Goal: Task Accomplishment & Management: Manage account settings

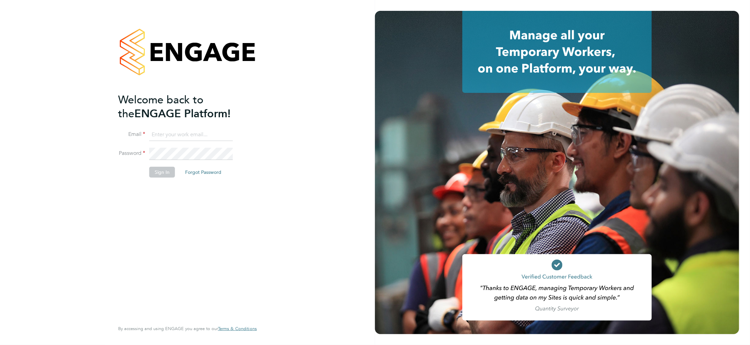
click at [178, 131] on input at bounding box center [191, 135] width 84 height 12
paste input "supportuser4@engagetech.com"
type input "supportuser4@engagetech.com"
click at [170, 171] on button "Sign In" at bounding box center [162, 172] width 26 height 11
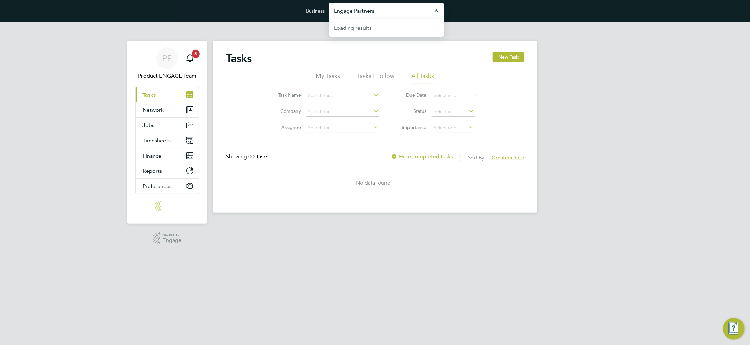
click at [390, 13] on input "Engage Partners" at bounding box center [386, 11] width 115 height 16
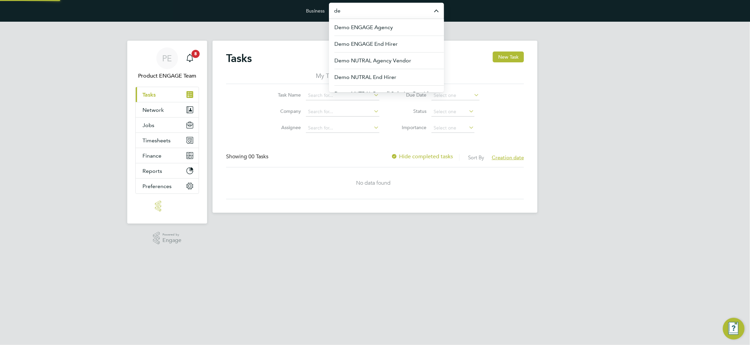
type input "d"
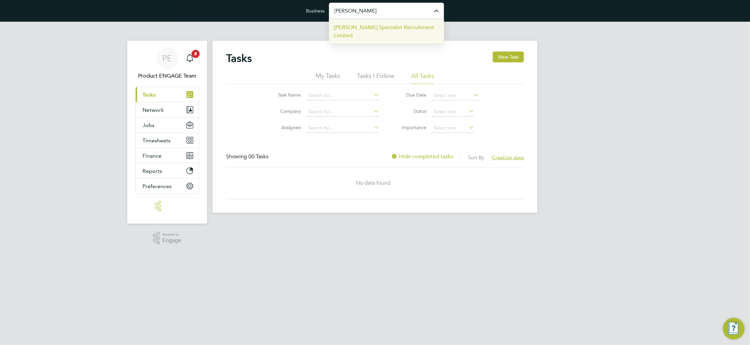
click at [379, 26] on span "Hays Specialist Recruitment Limited" at bounding box center [387, 31] width 104 height 16
type input "Hays Specialist Recruitment Limited"
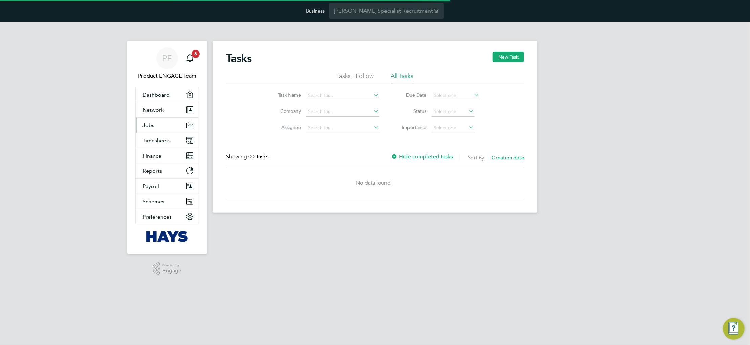
click at [160, 118] on button "Jobs" at bounding box center [167, 125] width 63 height 15
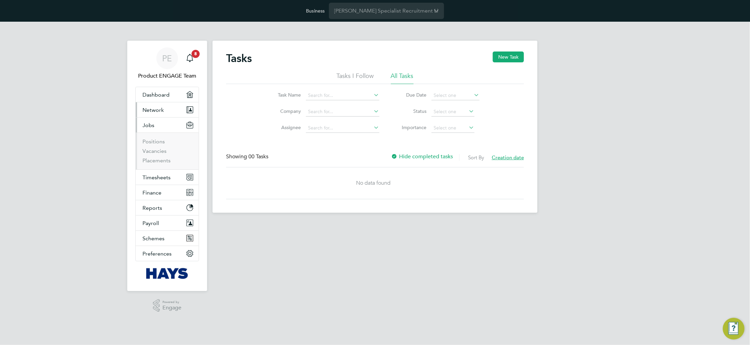
click at [161, 113] on button "Network" at bounding box center [167, 109] width 63 height 15
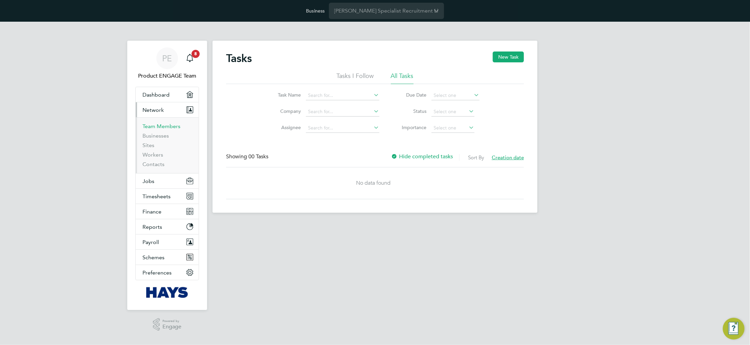
click at [161, 124] on link "Team Members" at bounding box center [162, 126] width 38 height 6
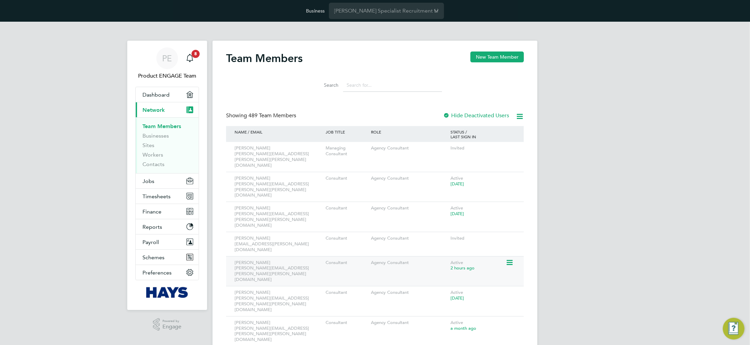
click at [512, 258] on icon at bounding box center [509, 262] width 7 height 8
click at [453, 289] on li "Impersonate" at bounding box center [472, 289] width 82 height 9
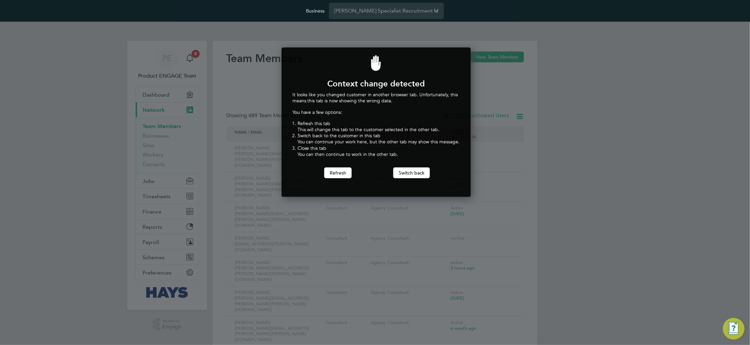
scroll to position [149, 187]
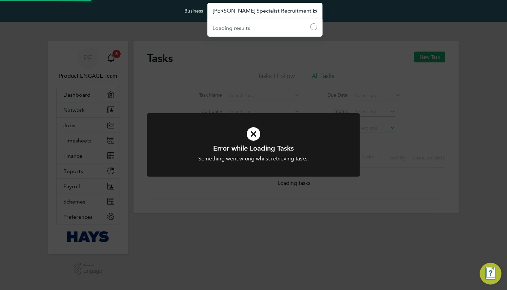
click at [238, 13] on input "[PERSON_NAME] Specialist Recruitment Limited" at bounding box center [264, 11] width 115 height 16
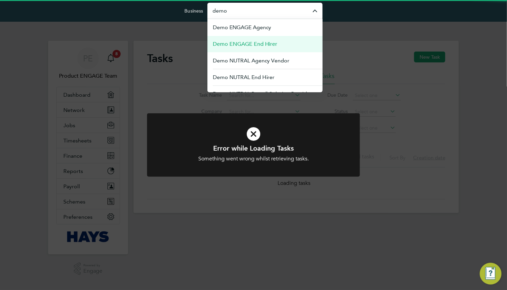
click at [242, 41] on span "Demo ENGAGE End Hirer" at bounding box center [245, 44] width 65 height 8
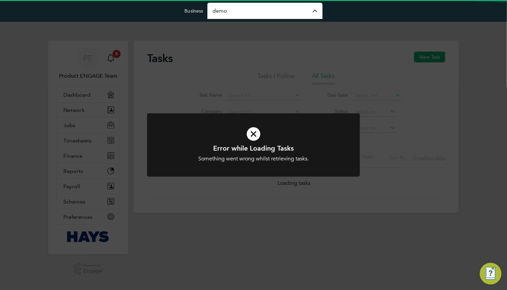
type input "Demo ENGAGE End Hirer"
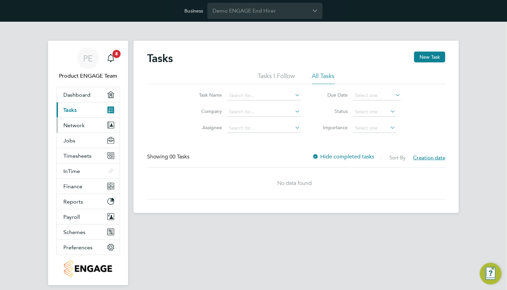
click at [81, 124] on span "Network" at bounding box center [73, 125] width 21 height 6
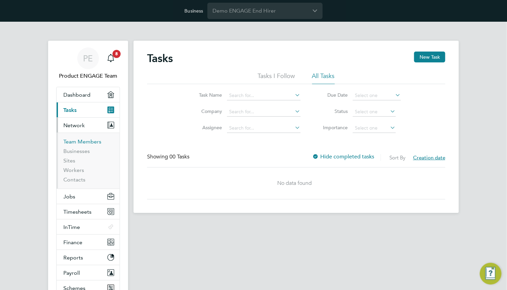
click at [80, 140] on link "Team Members" at bounding box center [82, 141] width 38 height 6
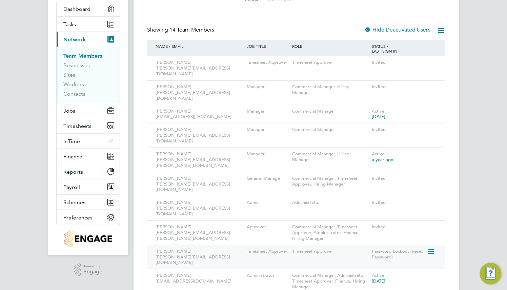
scroll to position [102, 0]
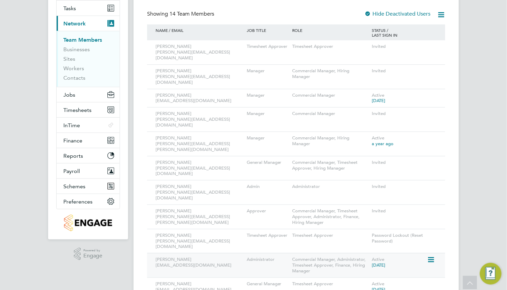
click at [428, 255] on icon at bounding box center [430, 259] width 7 height 8
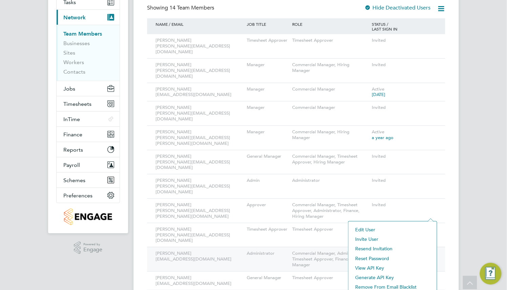
scroll to position [148, 0]
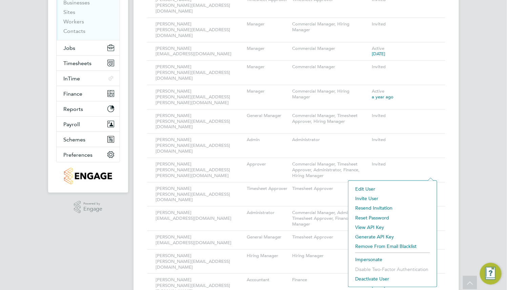
click at [375, 257] on li "Impersonate" at bounding box center [393, 258] width 82 height 9
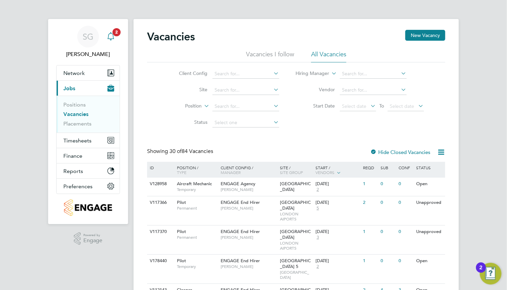
click at [112, 35] on icon "Main navigation" at bounding box center [111, 36] width 8 height 8
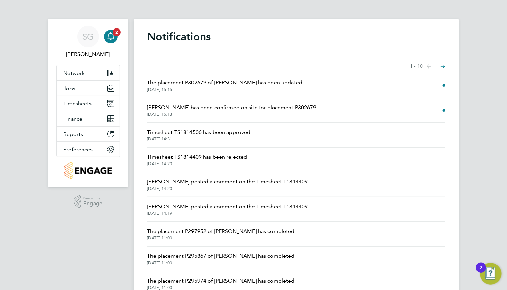
click at [203, 160] on span "Timesheet TS1814409 has been rejected" at bounding box center [197, 157] width 100 height 8
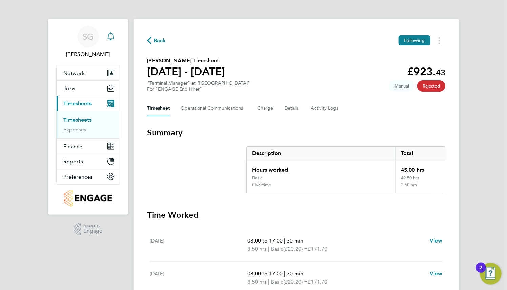
click at [111, 41] on div "Main navigation" at bounding box center [111, 37] width 14 height 14
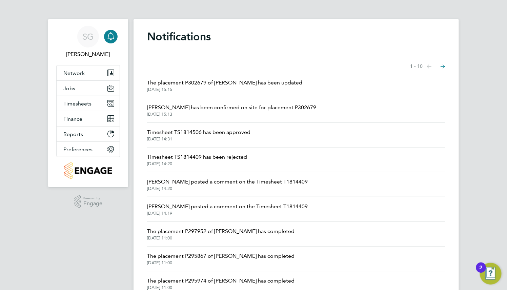
click at [196, 182] on span "[PERSON_NAME] posted a comment on the Timesheet T1814409" at bounding box center [227, 181] width 161 height 8
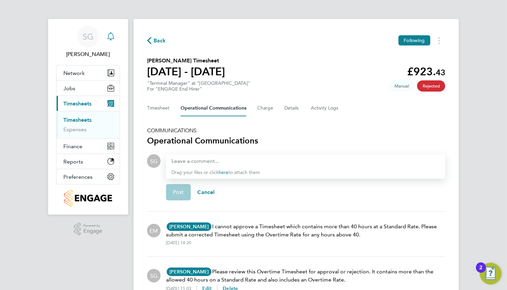
click at [110, 40] on icon "Main navigation" at bounding box center [111, 39] width 2 height 1
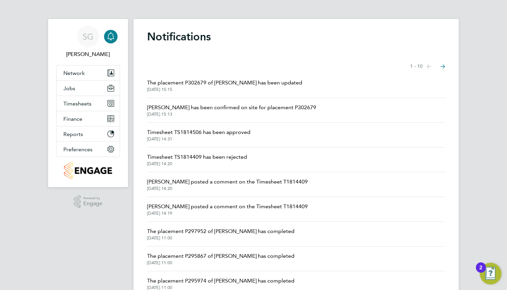
click at [213, 181] on span "Ellery Moreen posted a comment on the Timesheet T1814409" at bounding box center [227, 181] width 161 height 8
click at [10, 77] on div "SG Sophia Goodwin Notifications Applications: Network Team Members Businesses S…" at bounding box center [253, 172] width 507 height 345
click at [7, 130] on div "SG Sophia Goodwin Notifications Applications: Network Team Members Businesses S…" at bounding box center [253, 172] width 507 height 345
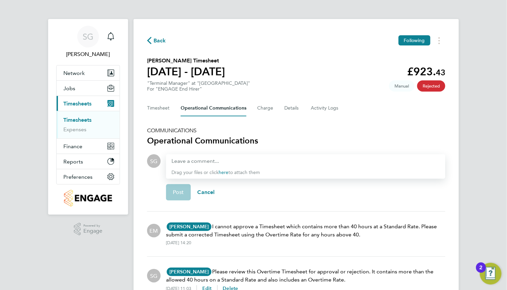
click at [71, 120] on link "Timesheets" at bounding box center [77, 120] width 28 height 6
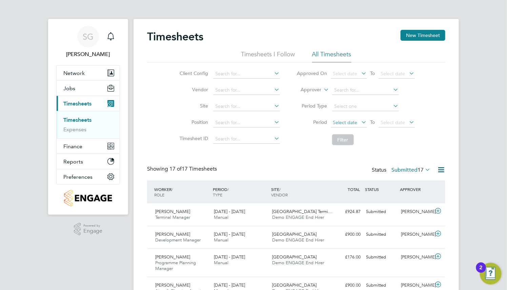
click at [356, 124] on span "Select date" at bounding box center [349, 122] width 36 height 9
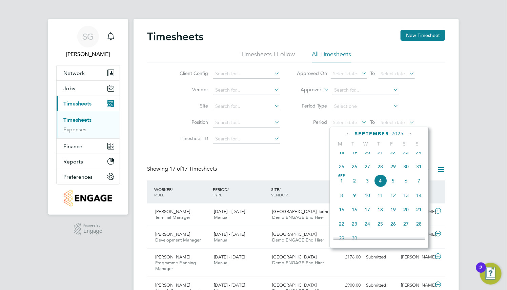
click at [344, 158] on span "18" at bounding box center [341, 152] width 13 height 13
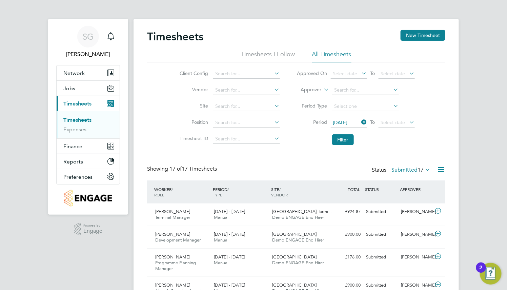
click at [411, 170] on label "Submitted 17" at bounding box center [410, 169] width 39 height 7
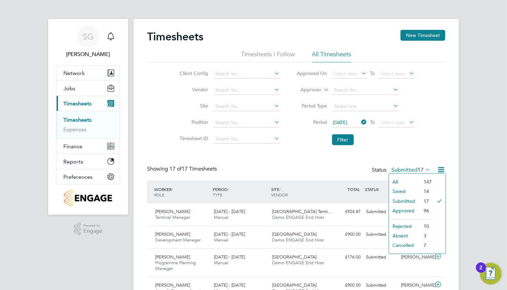
click at [412, 224] on li "Rejected" at bounding box center [404, 225] width 31 height 9
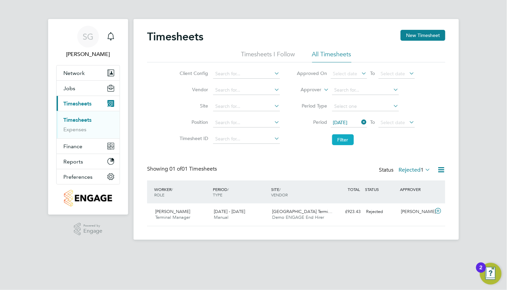
click at [350, 141] on button "Filter" at bounding box center [343, 139] width 22 height 11
click at [360, 124] on icon at bounding box center [360, 121] width 0 height 9
click at [352, 140] on button "Filter" at bounding box center [343, 139] width 22 height 11
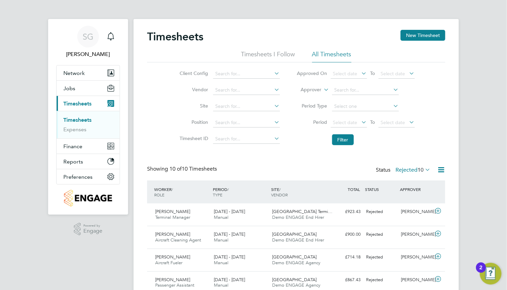
click at [411, 170] on label "Rejected 10" at bounding box center [412, 169] width 35 height 7
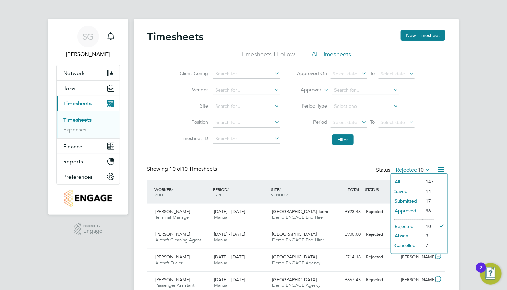
click at [403, 179] on li "All" at bounding box center [406, 181] width 31 height 9
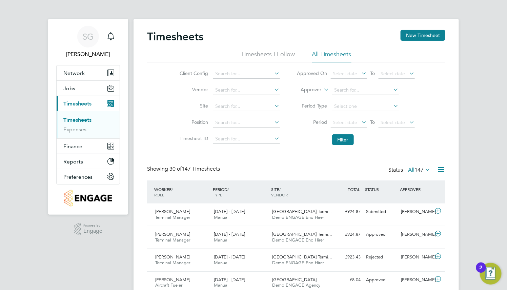
click at [414, 168] on span "147" at bounding box center [418, 169] width 9 height 7
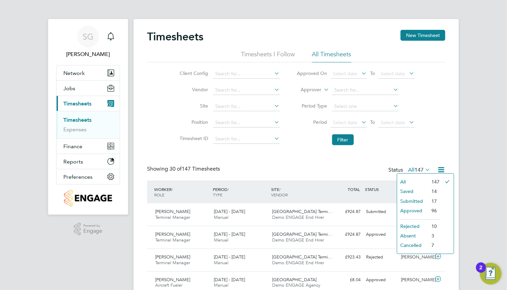
click at [415, 225] on li "Rejected" at bounding box center [412, 225] width 31 height 9
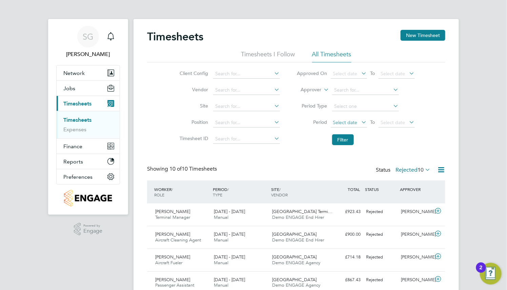
click at [348, 121] on span "Select date" at bounding box center [345, 122] width 24 height 6
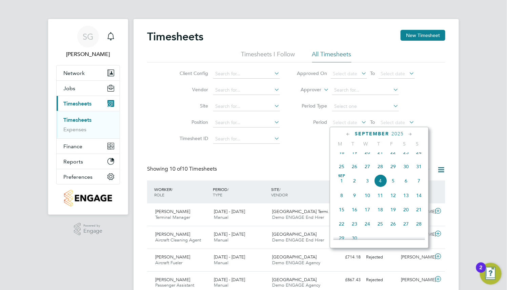
click at [342, 158] on span "18" at bounding box center [341, 152] width 13 height 13
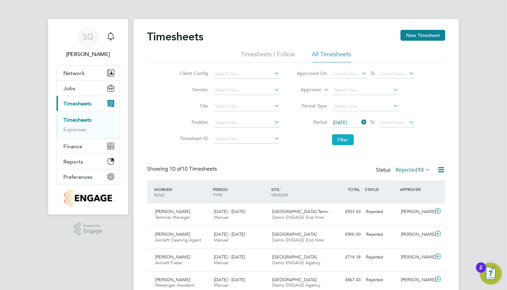
click at [340, 143] on button "Filter" at bounding box center [343, 139] width 22 height 11
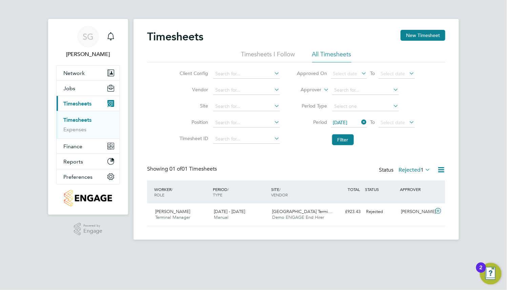
click at [411, 170] on label "Rejected 1" at bounding box center [414, 169] width 32 height 7
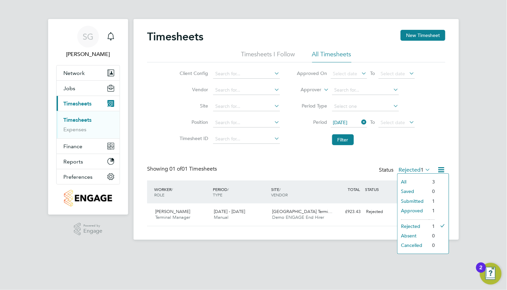
click at [407, 181] on li "All" at bounding box center [412, 181] width 31 height 9
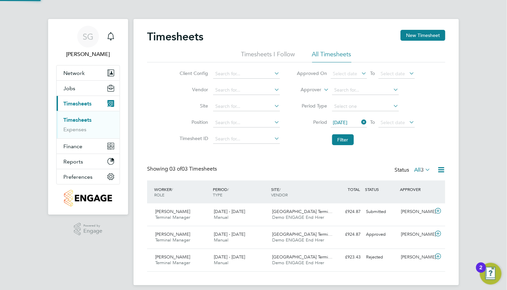
scroll to position [17, 59]
click at [360, 123] on icon at bounding box center [360, 121] width 0 height 9
click at [341, 139] on button "Filter" at bounding box center [343, 139] width 22 height 11
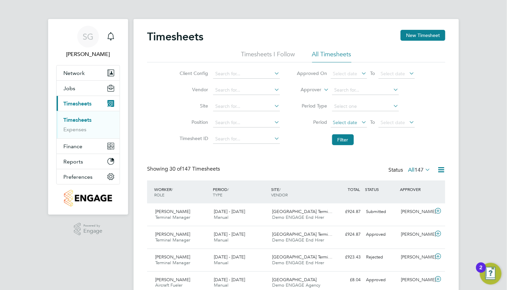
click at [350, 124] on span "Select date" at bounding box center [345, 122] width 24 height 6
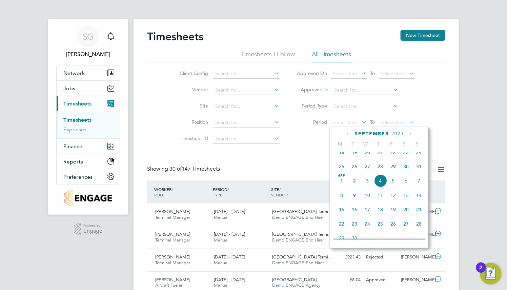
click at [338, 157] on span "18" at bounding box center [341, 152] width 13 height 13
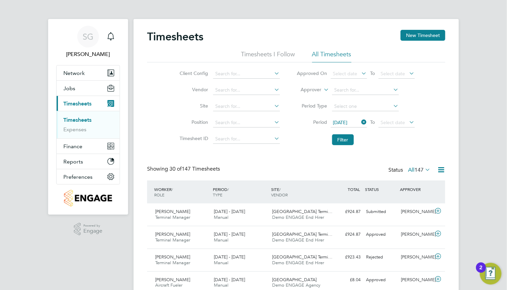
click at [418, 169] on span "147" at bounding box center [418, 169] width 9 height 7
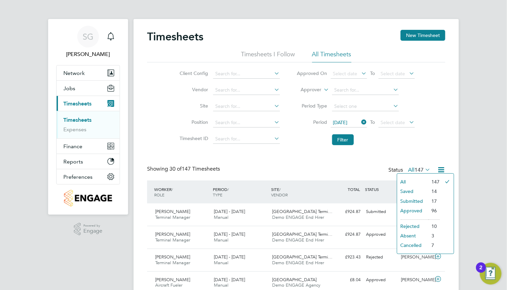
click at [412, 225] on li "Rejected" at bounding box center [412, 225] width 31 height 9
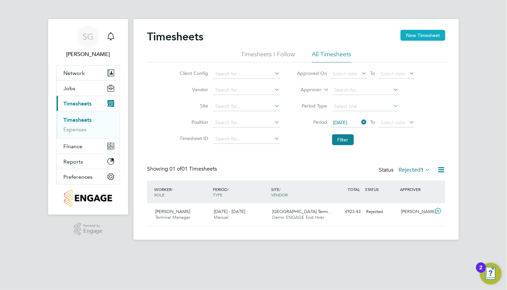
click at [407, 37] on button "New Timesheet" at bounding box center [422, 35] width 45 height 11
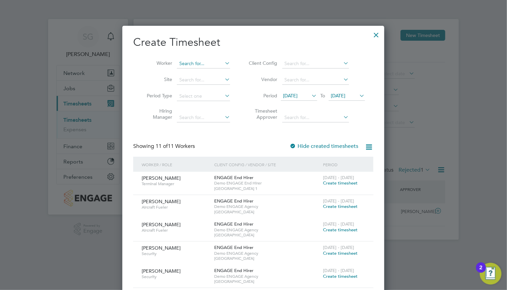
click at [199, 65] on input at bounding box center [203, 63] width 53 height 9
click at [208, 71] on li "Den nis Bray" at bounding box center [203, 72] width 54 height 9
type input "[PERSON_NAME]"
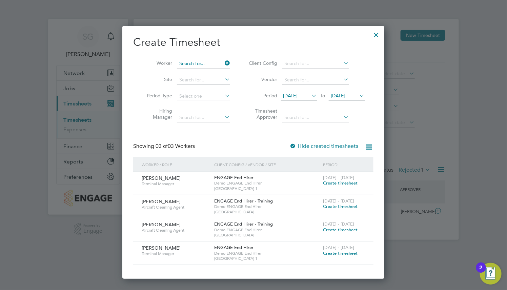
click at [215, 62] on input at bounding box center [203, 63] width 53 height 9
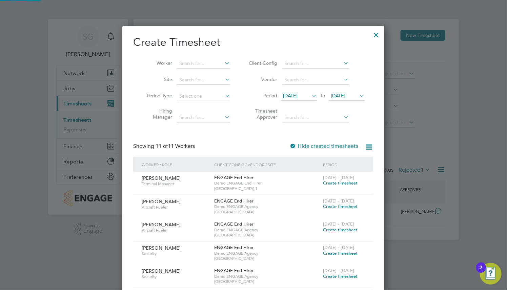
click at [232, 61] on li "Worker" at bounding box center [185, 64] width 105 height 16
click at [210, 78] on input at bounding box center [203, 79] width 53 height 9
click at [222, 167] on li "[GEOGRAPHIC_DATA]" at bounding box center [205, 171] width 58 height 9
type input "[GEOGRAPHIC_DATA]"
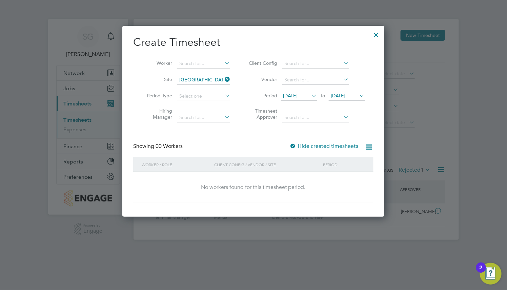
drag, startPoint x: 228, startPoint y: 78, endPoint x: 224, endPoint y: 78, distance: 4.1
click at [223, 78] on icon at bounding box center [223, 79] width 0 height 9
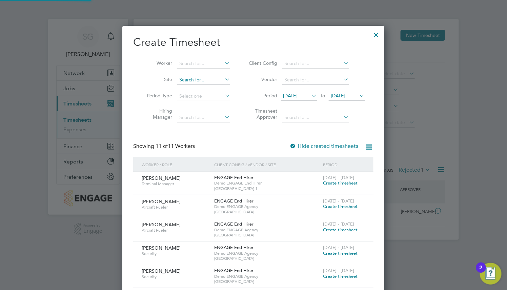
click at [220, 78] on input at bounding box center [203, 79] width 53 height 9
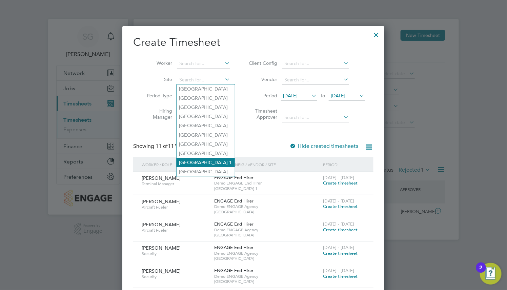
click at [231, 161] on li "Heathrow Airport Terminal 1" at bounding box center [205, 162] width 58 height 9
type input "Heathrow Airport Terminal 1"
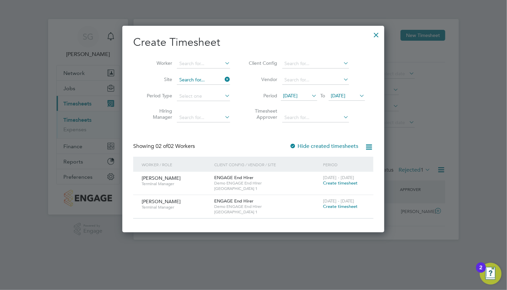
click at [212, 80] on input at bounding box center [203, 79] width 53 height 9
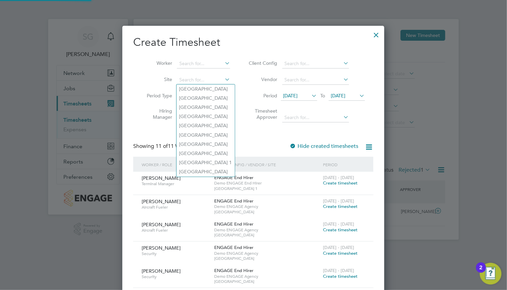
click at [235, 76] on li "Site" at bounding box center [185, 80] width 105 height 16
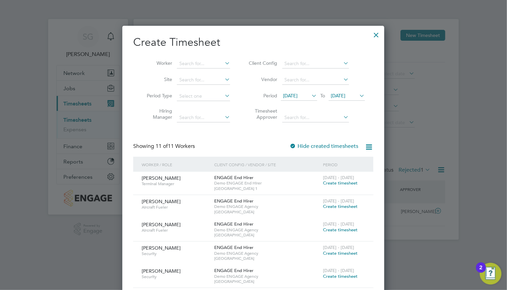
click at [378, 38] on div at bounding box center [376, 33] width 12 height 12
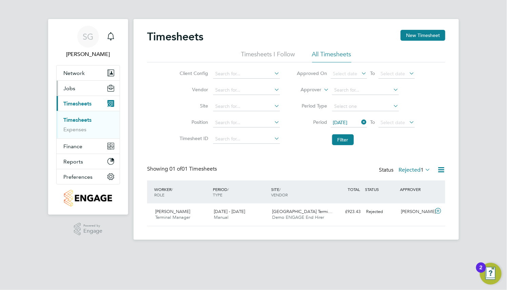
click at [93, 85] on button "Jobs" at bounding box center [88, 88] width 63 height 15
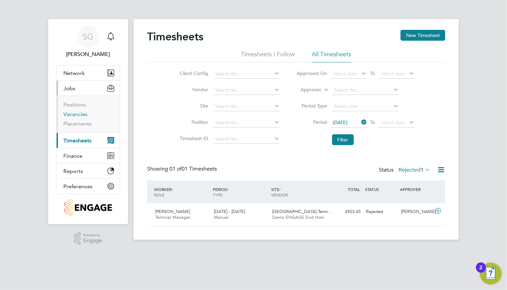
click at [78, 115] on link "Vacancies" at bounding box center [75, 114] width 24 height 6
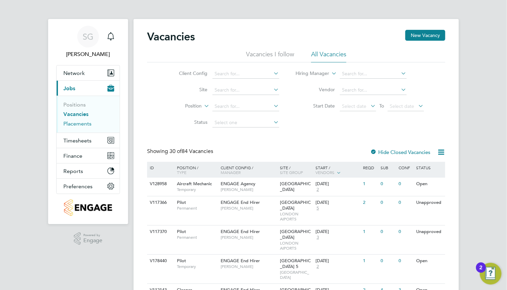
click at [70, 122] on link "Placements" at bounding box center [77, 123] width 28 height 6
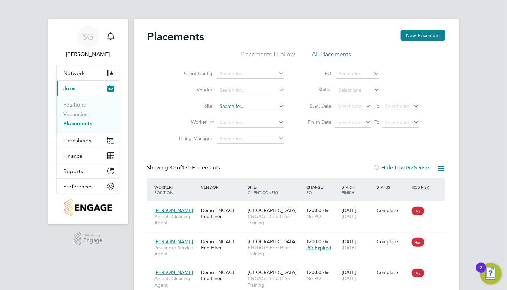
click at [246, 104] on input at bounding box center [250, 106] width 67 height 9
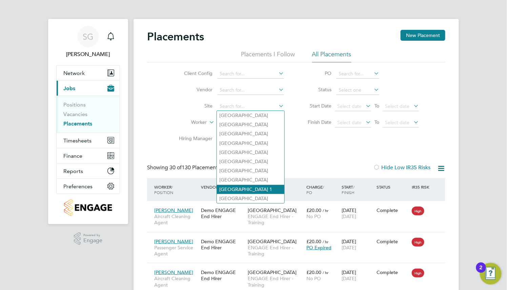
click at [253, 191] on li "Heathrow Airport Terminal 1" at bounding box center [250, 189] width 67 height 9
type input "Heathrow Airport Terminal 1"
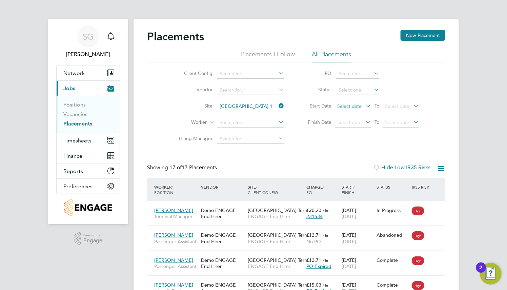
click at [360, 106] on span "Select date" at bounding box center [349, 106] width 24 height 6
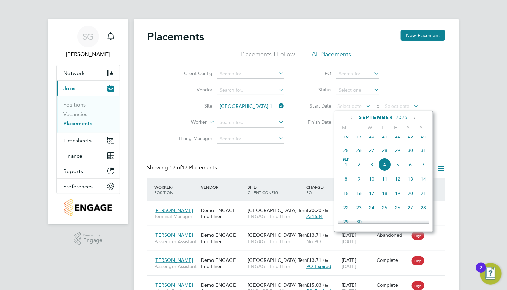
click at [350, 116] on icon at bounding box center [352, 117] width 6 height 7
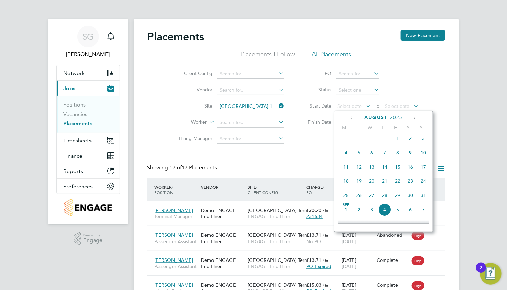
click at [343, 158] on span "4" at bounding box center [345, 152] width 13 height 13
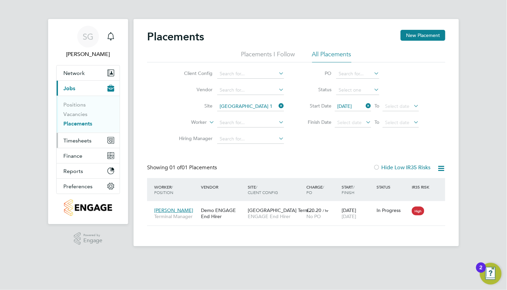
click at [94, 140] on button "Timesheets" at bounding box center [88, 140] width 63 height 15
click at [395, 214] on div "In Progress" at bounding box center [392, 210] width 35 height 13
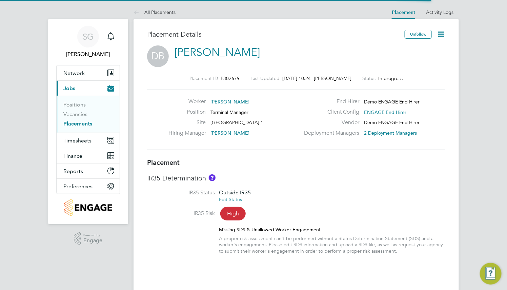
click at [439, 33] on icon at bounding box center [441, 34] width 8 height 8
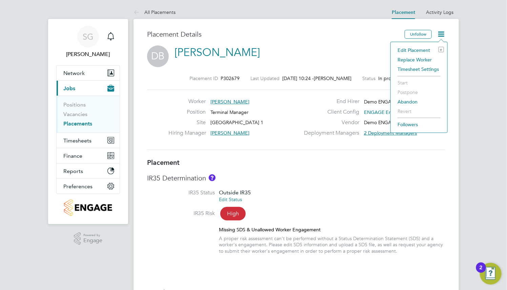
click at [415, 48] on li "Edit Placement e" at bounding box center [419, 49] width 50 height 9
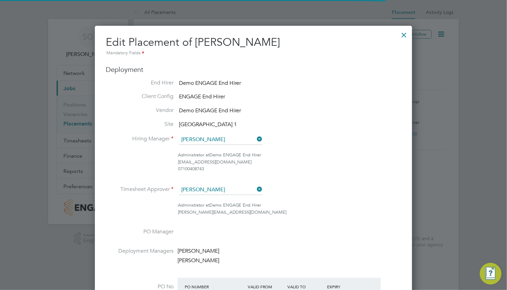
scroll to position [3, 3]
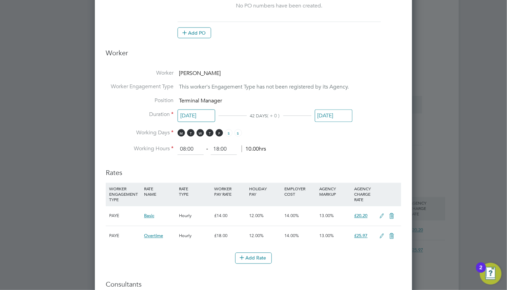
click at [322, 118] on input "[DATE]" at bounding box center [334, 115] width 38 height 13
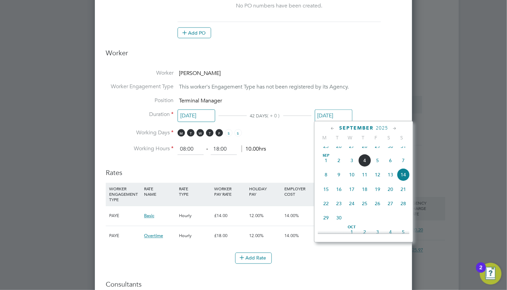
click at [330, 128] on icon at bounding box center [332, 128] width 6 height 7
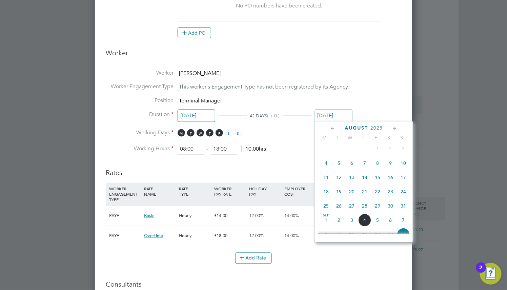
click at [402, 182] on span "17" at bounding box center [403, 177] width 13 height 13
type input "[DATE]"
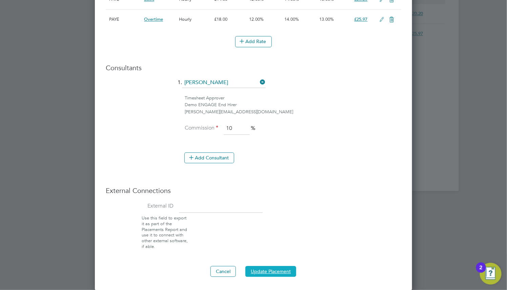
click at [275, 271] on button "Update Placement" at bounding box center [270, 271] width 51 height 11
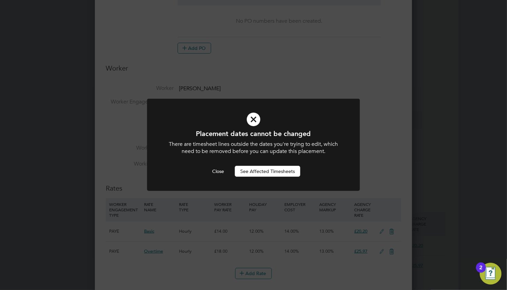
click at [281, 169] on button "See Affected Timesheets" at bounding box center [267, 171] width 65 height 11
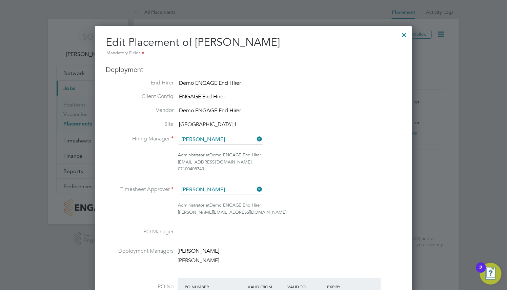
click at [403, 32] on div at bounding box center [404, 33] width 12 height 12
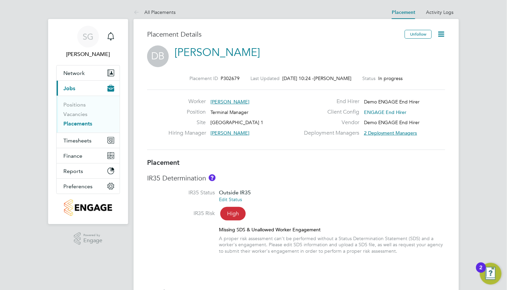
click at [443, 35] on icon at bounding box center [441, 34] width 8 height 8
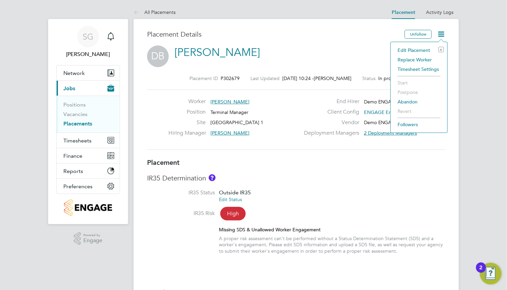
click at [405, 101] on li "Abandon" at bounding box center [419, 101] width 50 height 9
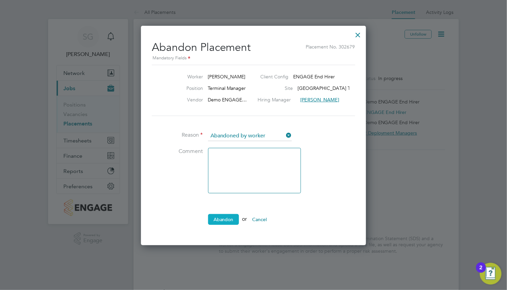
click at [236, 214] on button "Abandon" at bounding box center [223, 219] width 31 height 11
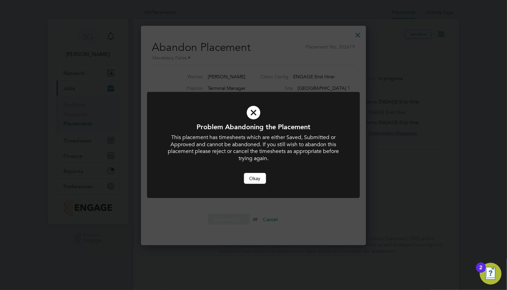
click at [254, 180] on button "Okay" at bounding box center [255, 178] width 22 height 11
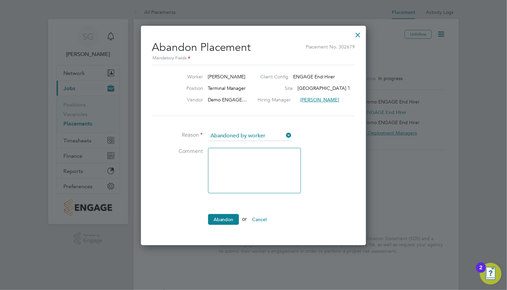
click at [230, 217] on button "Abandon" at bounding box center [223, 219] width 31 height 11
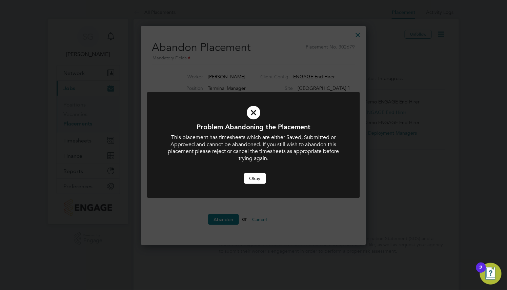
click at [260, 176] on button "Okay" at bounding box center [255, 178] width 22 height 11
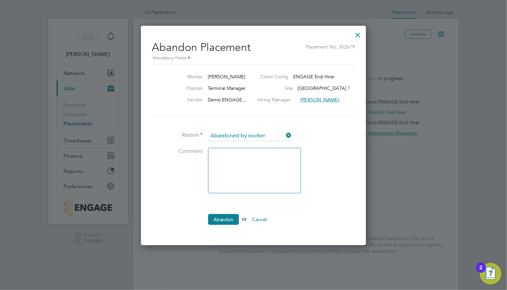
click at [357, 33] on div at bounding box center [358, 33] width 12 height 12
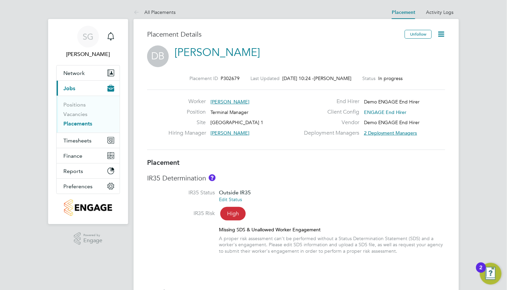
click at [178, 10] on ul "All Placements" at bounding box center [161, 12] width 56 height 14
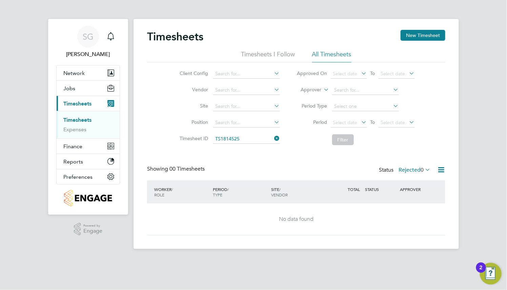
click at [410, 172] on label "Rejected 0" at bounding box center [414, 169] width 32 height 7
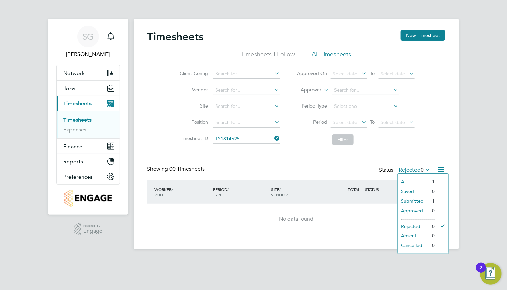
click at [408, 176] on div "All Saved Submitted Approved Rejected Absent Cancelled 1 0 1 0 0 0 0" at bounding box center [423, 213] width 52 height 81
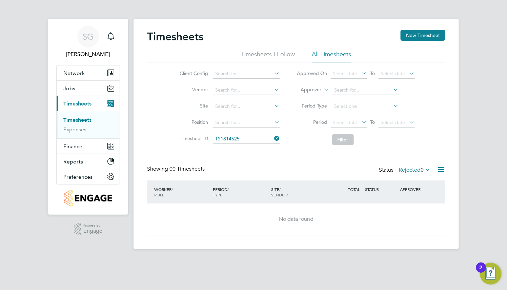
click at [407, 167] on label "Rejected 0" at bounding box center [414, 169] width 32 height 7
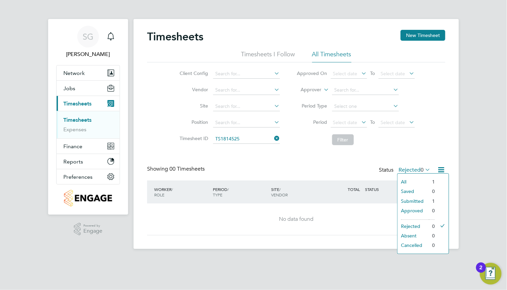
click at [400, 180] on li "All" at bounding box center [412, 181] width 31 height 9
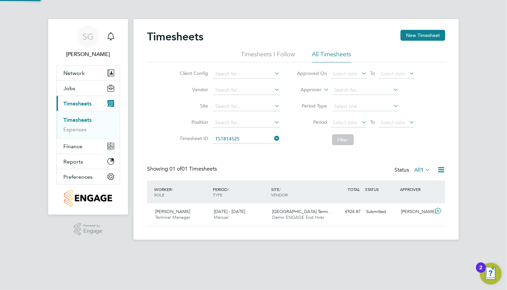
scroll to position [17, 59]
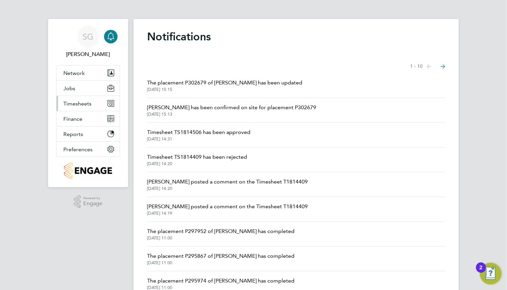
click at [99, 107] on button "Timesheets" at bounding box center [88, 103] width 63 height 15
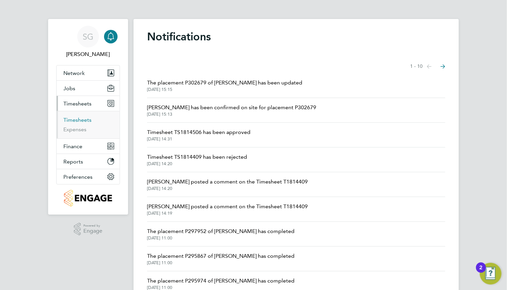
click at [80, 123] on li "Timesheets" at bounding box center [88, 121] width 51 height 9
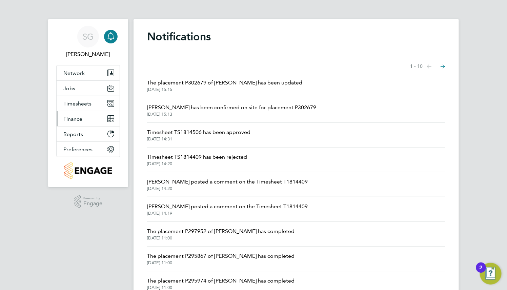
click at [87, 123] on button "Finance" at bounding box center [88, 118] width 63 height 15
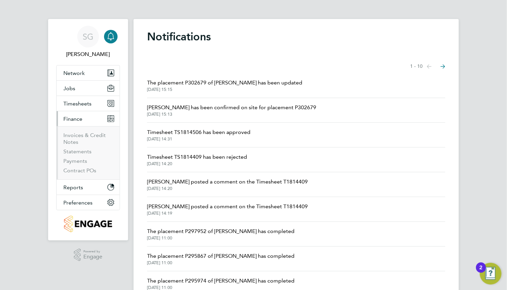
click at [79, 112] on button "Finance" at bounding box center [88, 118] width 63 height 15
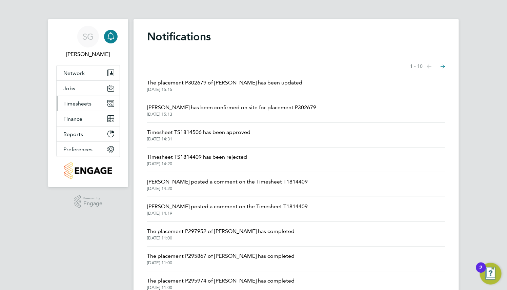
click at [80, 106] on span "Timesheets" at bounding box center [77, 103] width 28 height 6
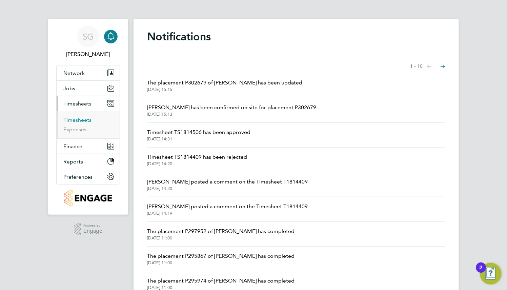
click at [79, 121] on link "Timesheets" at bounding box center [77, 120] width 28 height 6
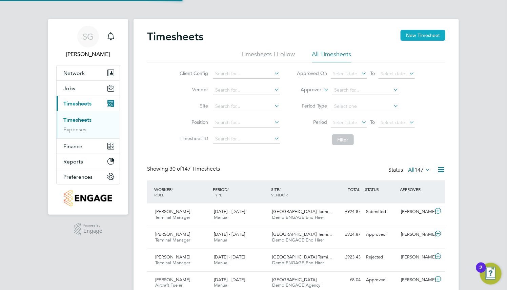
click at [423, 31] on button "New Timesheet" at bounding box center [422, 35] width 45 height 11
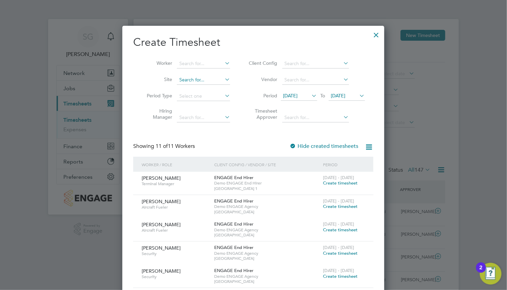
click at [207, 81] on input at bounding box center [203, 79] width 53 height 9
click at [219, 162] on li "Heathrow Airport Terminal 1" at bounding box center [205, 162] width 58 height 9
type input "Heathrow Airport Terminal 1"
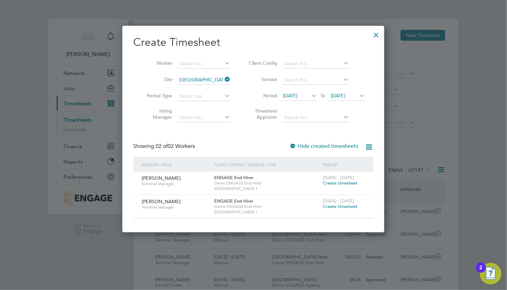
click at [373, 36] on div at bounding box center [376, 33] width 12 height 12
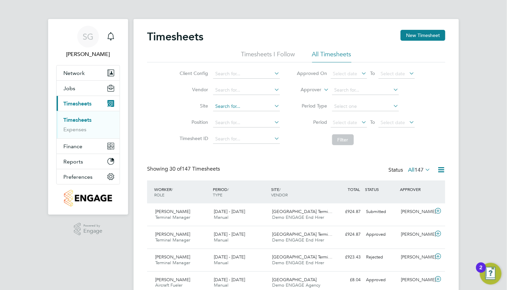
click at [234, 102] on input at bounding box center [246, 106] width 67 height 9
click at [259, 187] on li "Heathrow Airport Terminal 1" at bounding box center [245, 189] width 67 height 9
type input "Heathrow Airport Terminal 1"
click at [423, 169] on icon at bounding box center [423, 169] width 0 height 9
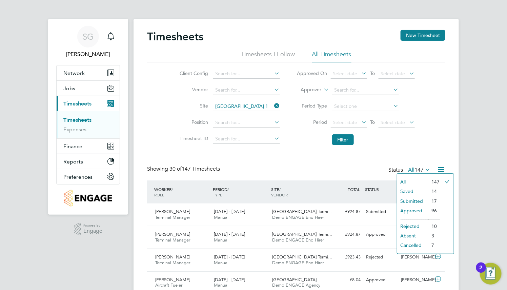
click at [401, 179] on li "All" at bounding box center [412, 181] width 31 height 9
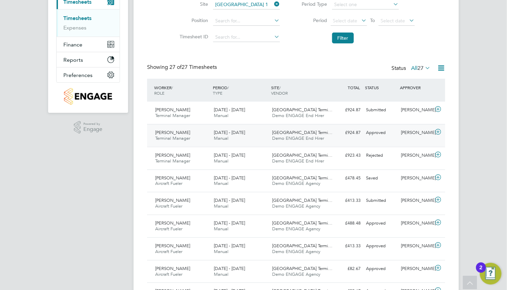
click at [326, 133] on div "Heathrow Airport Termi… Demo ENGAGE End Hirer" at bounding box center [299, 135] width 59 height 17
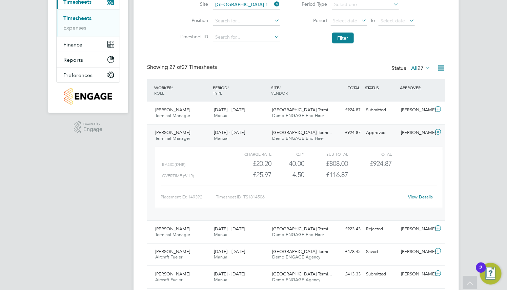
click at [418, 196] on link "View Details" at bounding box center [420, 197] width 25 height 6
click at [407, 111] on div "[PERSON_NAME]" at bounding box center [415, 109] width 35 height 11
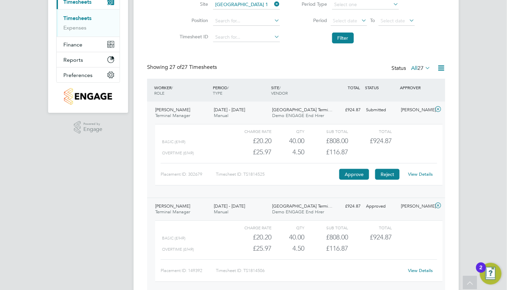
click at [392, 174] on button "Reject" at bounding box center [387, 174] width 24 height 11
click at [316, 103] on div "Dennis Bray Terminal Manager 25 - 31 Aug 2025 25 - 31 Aug 2025 Manual Heathrow …" at bounding box center [296, 150] width 298 height 96
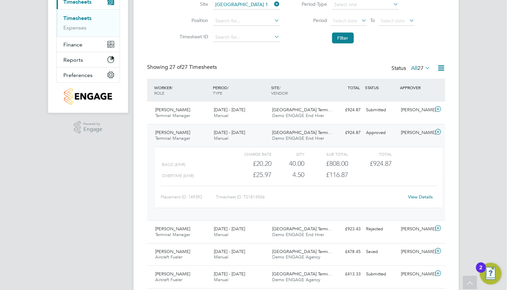
click at [313, 132] on span "Heathrow Airport Termi…" at bounding box center [302, 132] width 60 height 6
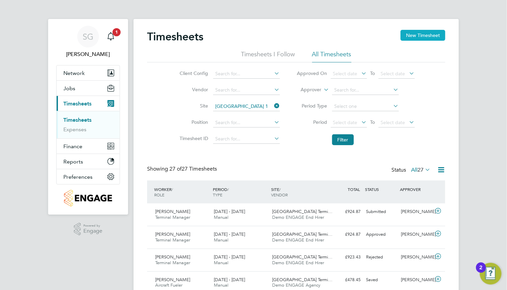
click at [427, 40] on button "New Timesheet" at bounding box center [422, 35] width 45 height 11
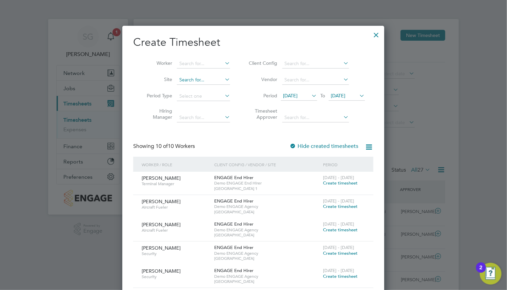
click at [210, 78] on input at bounding box center [203, 79] width 53 height 9
click at [212, 159] on li "Heathrow Airport Terminal 1" at bounding box center [205, 162] width 58 height 9
type input "Heathrow Airport Terminal 1"
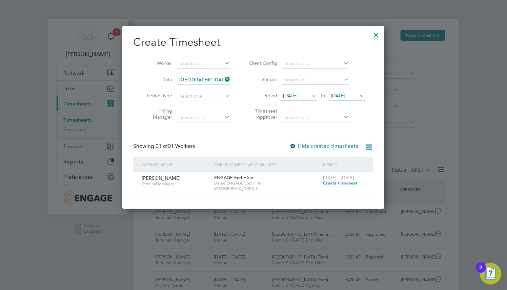
click at [350, 183] on span "Create timesheet" at bounding box center [340, 183] width 35 height 6
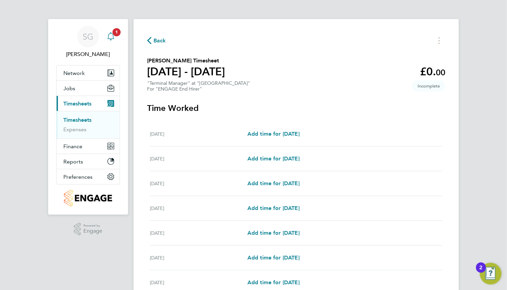
click at [115, 36] on span "1" at bounding box center [116, 32] width 8 height 8
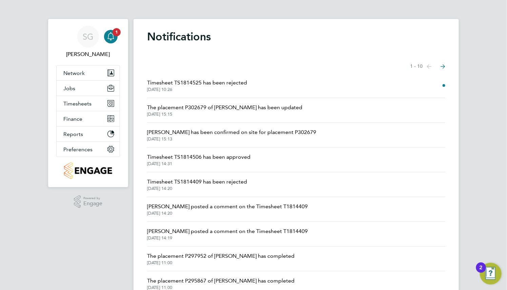
click at [232, 185] on span "Timesheet TS1814409 has been rejected" at bounding box center [197, 181] width 100 height 8
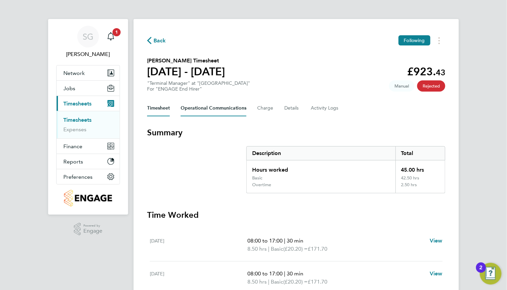
click at [234, 107] on Communications-tab "Operational Communications" at bounding box center [214, 108] width 66 height 16
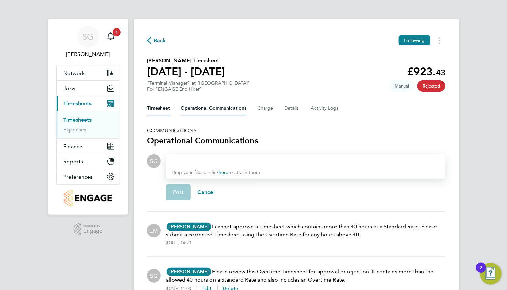
click at [159, 111] on button "Timesheet" at bounding box center [158, 108] width 23 height 16
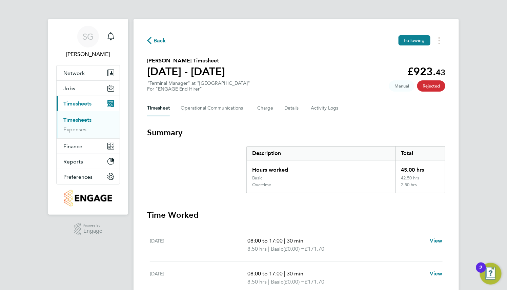
click at [84, 121] on link "Timesheets" at bounding box center [77, 120] width 28 height 6
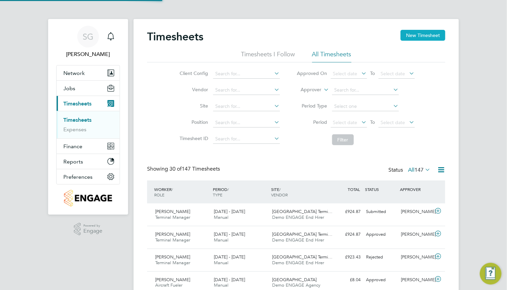
scroll to position [17, 59]
click at [422, 31] on button "New Timesheet" at bounding box center [422, 35] width 45 height 11
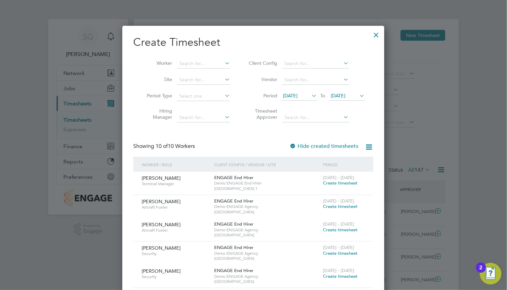
click at [338, 206] on span "Create timesheet" at bounding box center [340, 206] width 35 height 6
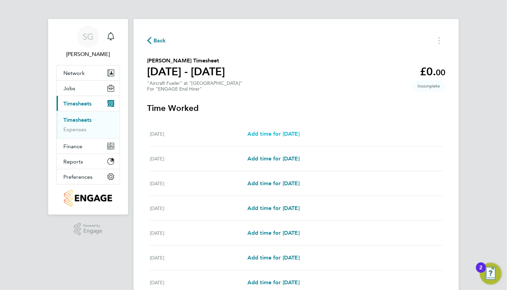
click at [283, 135] on span "Add time for Tue 19 Aug" at bounding box center [273, 133] width 52 height 6
select select "30"
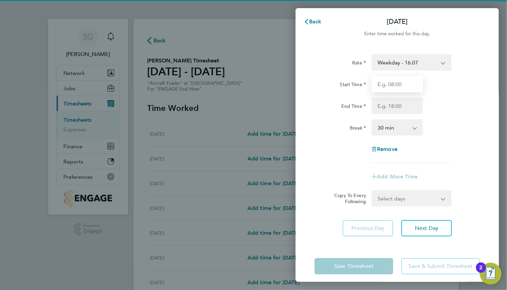
click at [398, 88] on input "Start Time" at bounding box center [396, 84] width 51 height 16
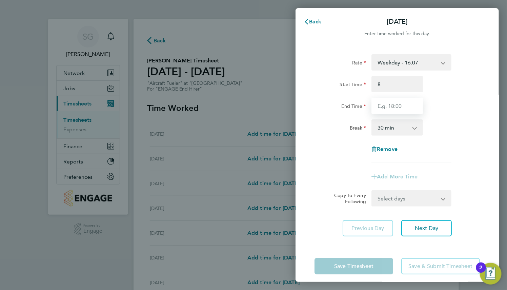
type input "08:00"
click at [395, 102] on input "End Time" at bounding box center [396, 106] width 51 height 16
type input "16:30"
click at [457, 170] on app-timesheet-line-form-group "Rate Weekday - 16.07 Daily - 216.42 Piece - 288.56 Overtime - 21.64 Weekday (fr…" at bounding box center [396, 119] width 165 height 130
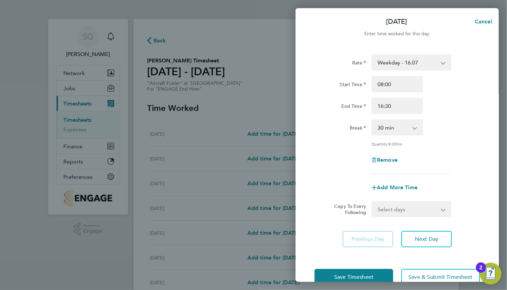
click at [431, 207] on select "Select days Day Weekday (Mon-Fri) Weekend (Sat-Sun) Monday Wednesday Thursday F…" at bounding box center [407, 209] width 71 height 15
select select "WEEKDAY"
click at [372, 202] on select "Select days Day Weekday (Mon-Fri) Weekend (Sat-Sun) Monday Wednesday Thursday F…" at bounding box center [407, 209] width 71 height 15
select select "2025-08-25"
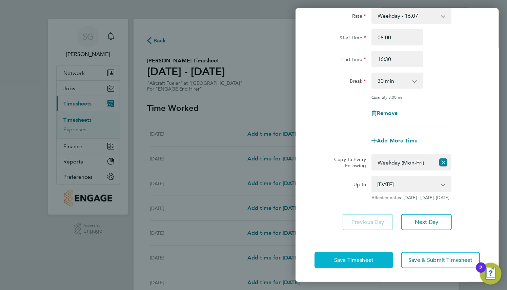
click at [368, 262] on span "Save Timesheet" at bounding box center [353, 259] width 39 height 7
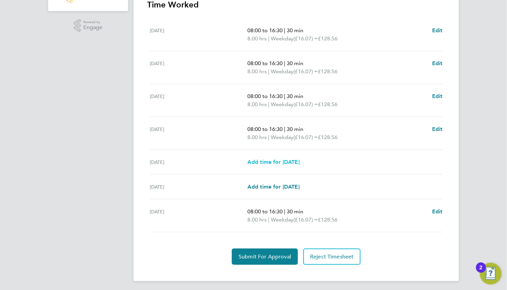
click at [299, 160] on span "Add time for Sat 23 Aug" at bounding box center [273, 161] width 52 height 6
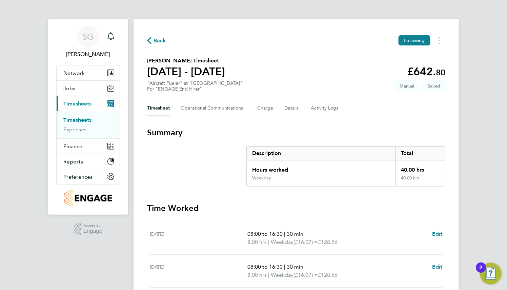
select select "30"
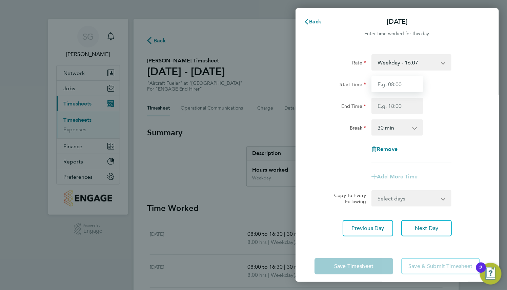
click at [411, 82] on input "Start Time" at bounding box center [396, 84] width 51 height 16
type input "12:00"
click at [401, 105] on input "End Time" at bounding box center [396, 106] width 51 height 16
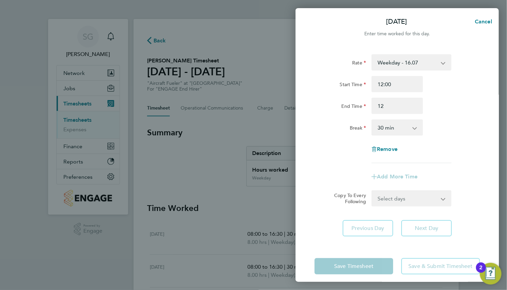
type input "12:00"
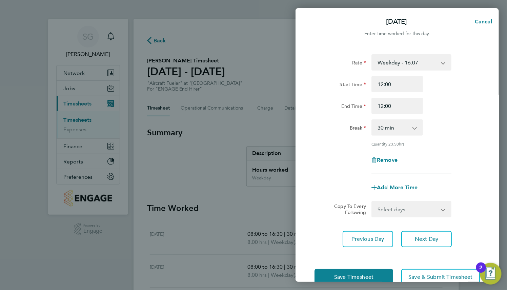
click at [438, 150] on div "Rate Weekday - 16.07 Daily - 216.42 Piece - 288.56 Overtime - 21.64 Weekday (fr…" at bounding box center [396, 114] width 165 height 120
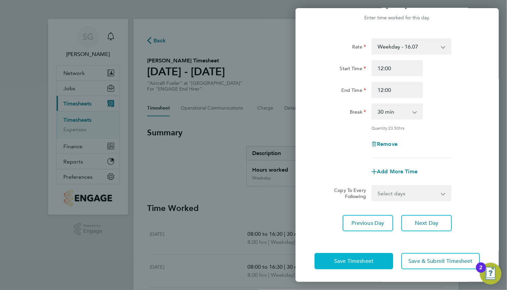
click at [370, 255] on button "Save Timesheet" at bounding box center [353, 261] width 79 height 16
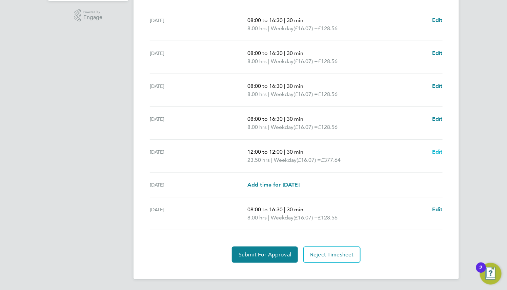
click at [438, 152] on span "Edit" at bounding box center [437, 151] width 10 height 6
select select "30"
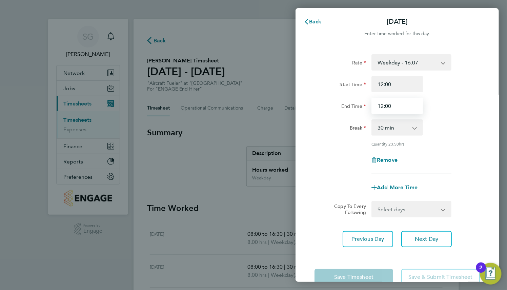
click at [402, 108] on input "12:00" at bounding box center [396, 106] width 51 height 16
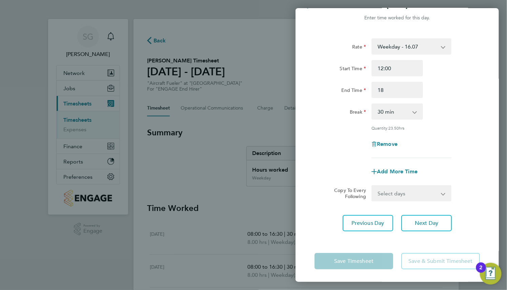
type input "18:00"
click at [461, 174] on div "Add More Time" at bounding box center [397, 171] width 171 height 16
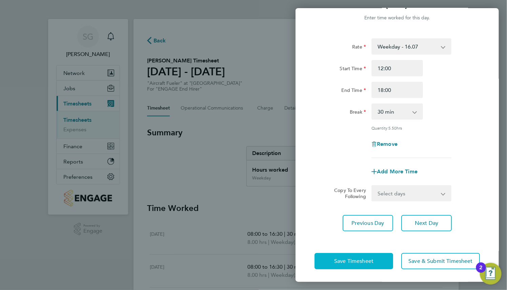
click at [368, 257] on span "Save Timesheet" at bounding box center [353, 260] width 39 height 7
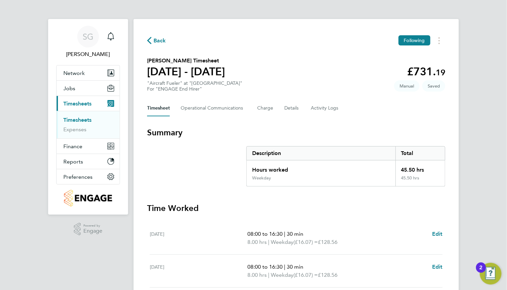
click at [83, 119] on link "Timesheets" at bounding box center [77, 120] width 28 height 6
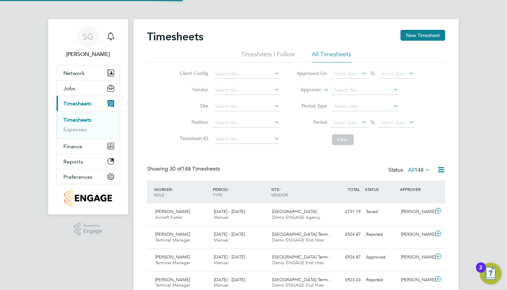
scroll to position [17, 59]
click at [415, 37] on button "New Timesheet" at bounding box center [422, 35] width 45 height 11
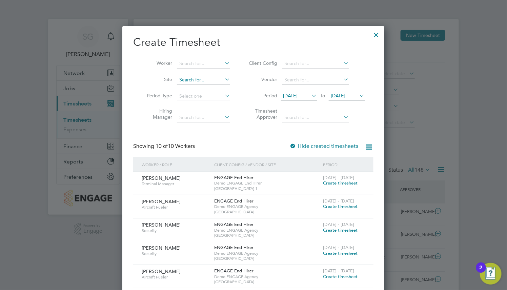
click at [214, 80] on input at bounding box center [203, 79] width 53 height 9
click at [227, 160] on li "Heathrow Airport Terminal 1" at bounding box center [205, 162] width 58 height 9
type input "Heathrow Airport Terminal 1"
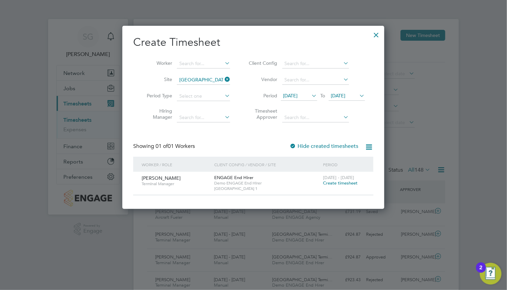
click at [336, 182] on span "Create timesheet" at bounding box center [340, 183] width 35 height 6
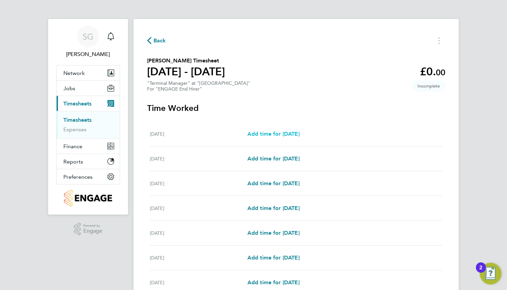
click at [299, 134] on span "Add time for Mon 18 Aug" at bounding box center [273, 133] width 52 height 6
select select "30"
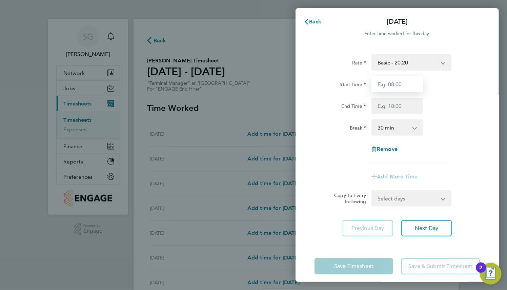
click at [395, 84] on input "Start Time" at bounding box center [396, 84] width 51 height 16
type input "12:00"
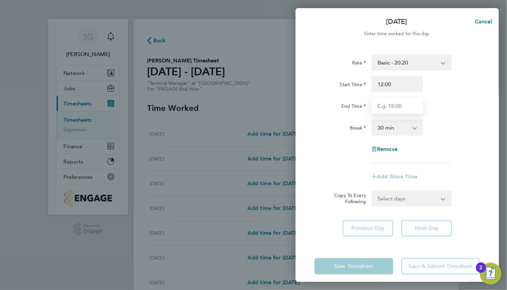
click at [397, 104] on input "End Time" at bounding box center [396, 106] width 51 height 16
type input "01:00"
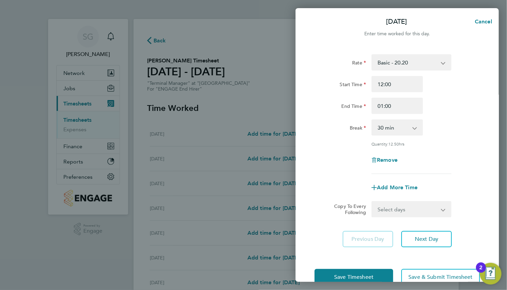
click at [444, 92] on div "Start Time 12:00 End Time 01:00" at bounding box center [397, 95] width 171 height 38
click at [473, 22] on span "Cancel" at bounding box center [481, 21] width 19 height 6
select select "30"
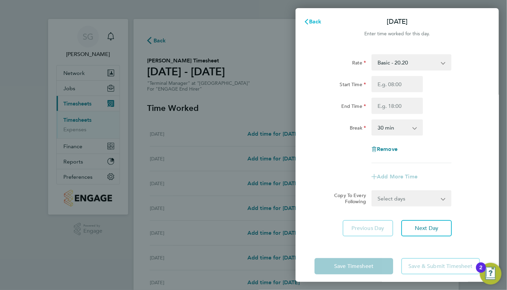
drag, startPoint x: 314, startPoint y: 23, endPoint x: 133, endPoint y: 47, distance: 182.4
click at [314, 23] on span "Back" at bounding box center [315, 21] width 13 height 6
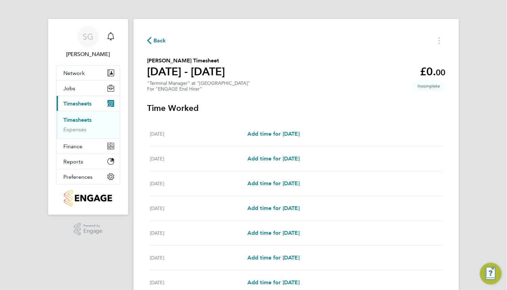
click at [158, 41] on span "Back" at bounding box center [159, 41] width 13 height 8
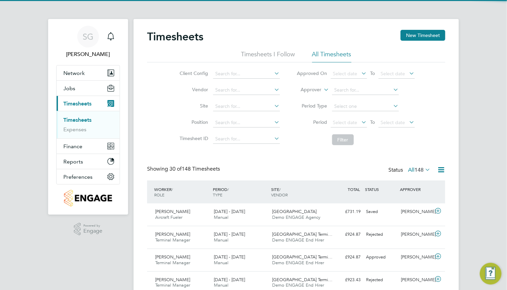
scroll to position [17, 59]
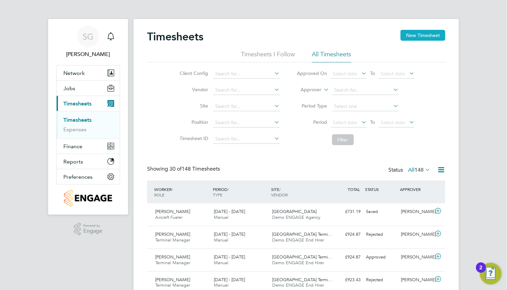
click at [422, 34] on button "New Timesheet" at bounding box center [422, 35] width 45 height 11
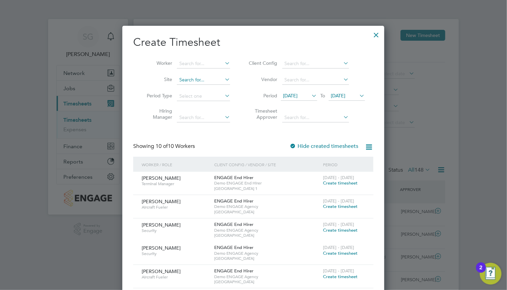
click at [216, 79] on input at bounding box center [203, 79] width 53 height 9
click at [234, 161] on li "Heathrow Airport Terminal 1" at bounding box center [205, 162] width 58 height 9
type input "Heathrow Airport Terminal 1"
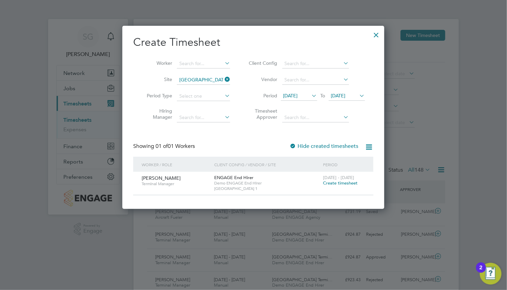
click at [342, 183] on span "Create timesheet" at bounding box center [340, 183] width 35 height 6
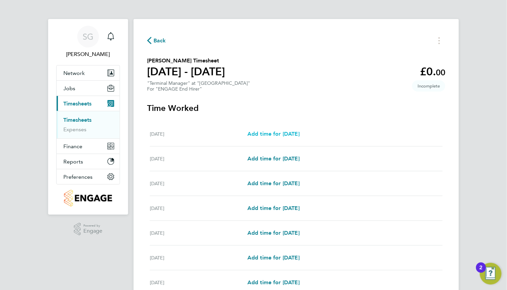
click at [299, 134] on span "Add time for Mon 18 Aug" at bounding box center [273, 133] width 52 height 6
select select "30"
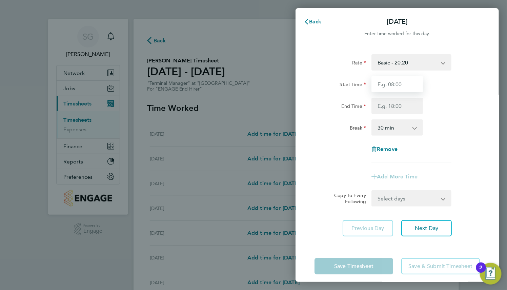
click at [398, 88] on input "Start Time" at bounding box center [396, 84] width 51 height 16
type input "08:00"
click at [395, 103] on input "End Time" at bounding box center [396, 106] width 51 height 16
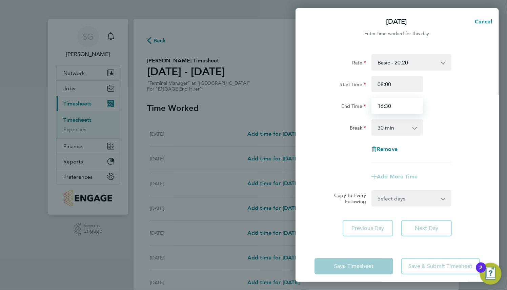
type input "16:30"
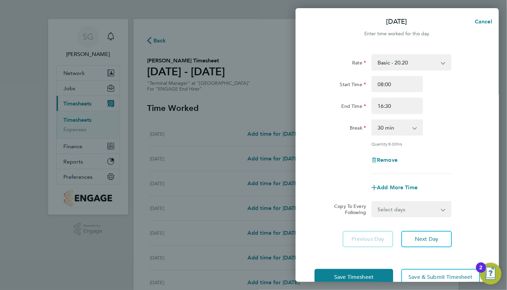
click at [448, 144] on div "Rate Basic - 20.20 Weekday - 17.62 Overtime - 25.97 Bank Holiday - 27.41 Sick S…" at bounding box center [396, 114] width 165 height 120
click at [433, 208] on select "Select days Day Weekday (Mon-Fri) Weekend (Sat-Sun) Tuesday Wednesday Thursday …" at bounding box center [407, 209] width 71 height 15
select select "WEEKDAY"
click at [372, 202] on select "Select days Day Weekday (Mon-Fri) Weekend (Sat-Sun) Tuesday Wednesday Thursday …" at bounding box center [407, 209] width 71 height 15
select select "2025-08-24"
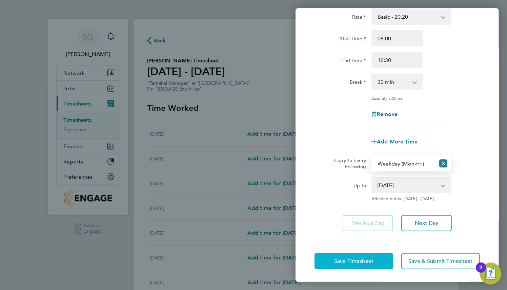
click at [372, 261] on span "Save Timesheet" at bounding box center [353, 260] width 39 height 7
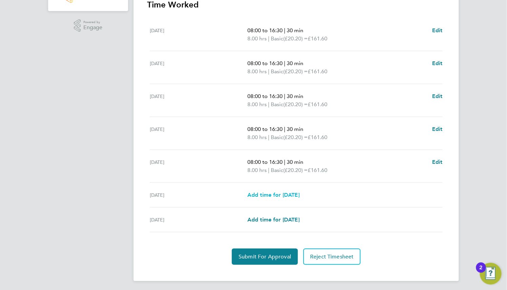
click at [299, 197] on span "Add time for Sat 23 Aug" at bounding box center [273, 194] width 52 height 6
select select "30"
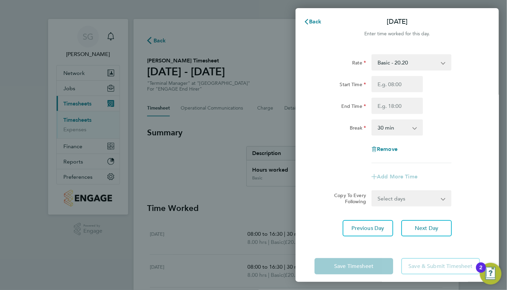
click at [427, 63] on select "Basic - 20.20 Weekday - 17.62 Overtime - 25.97 Bank Holiday - 27.41 Sick" at bounding box center [407, 62] width 70 height 15
select select "30"
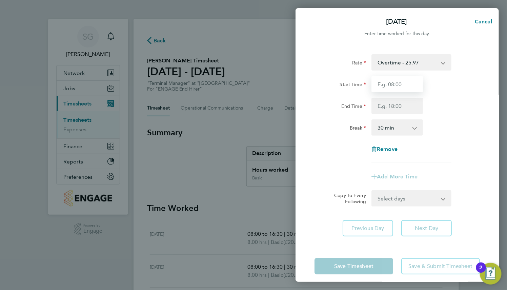
click at [405, 88] on input "Start Time" at bounding box center [396, 84] width 51 height 16
type input "12:00"
click at [401, 105] on input "End Time" at bounding box center [396, 106] width 51 height 16
type input "18:00"
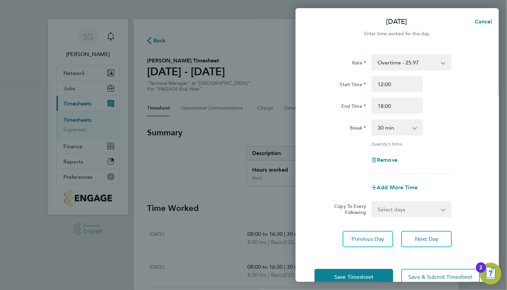
click at [430, 147] on div "Rate Overtime - 25.97 Basic - 20.20 Weekday - 17.62 Bank Holiday - 27.41 Sick S…" at bounding box center [396, 114] width 165 height 120
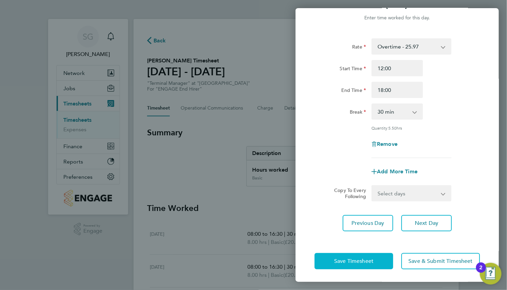
click at [370, 255] on button "Save Timesheet" at bounding box center [353, 261] width 79 height 16
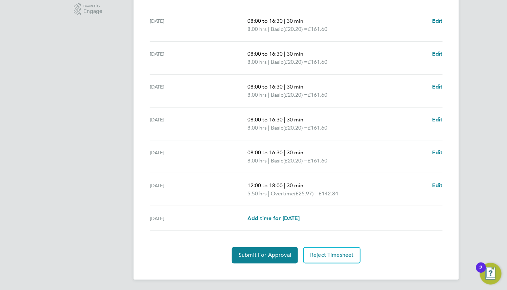
scroll to position [220, 0]
click at [277, 254] on span "Submit For Approval" at bounding box center [264, 254] width 52 height 7
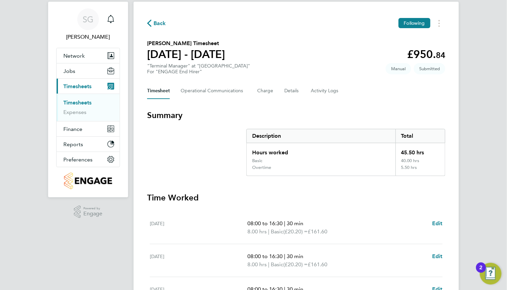
scroll to position [0, 0]
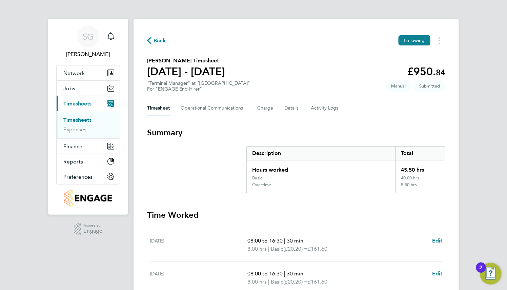
click at [82, 120] on link "Timesheets" at bounding box center [77, 120] width 28 height 6
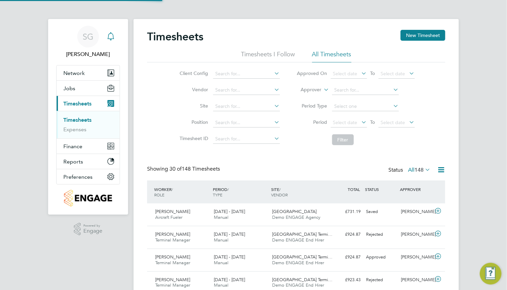
scroll to position [17, 59]
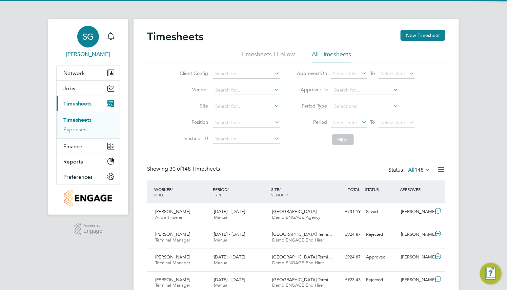
click at [101, 40] on link "SG Sophia Goodwin" at bounding box center [88, 42] width 64 height 33
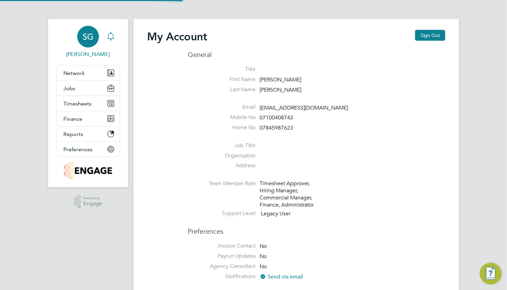
click at [107, 36] on icon "Main navigation" at bounding box center [111, 36] width 8 height 8
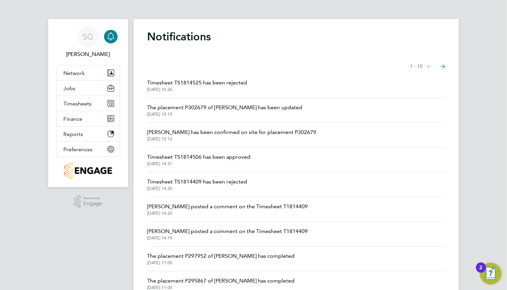
click at [212, 182] on span "Timesheet TS1814409 has been rejected" at bounding box center [197, 181] width 100 height 8
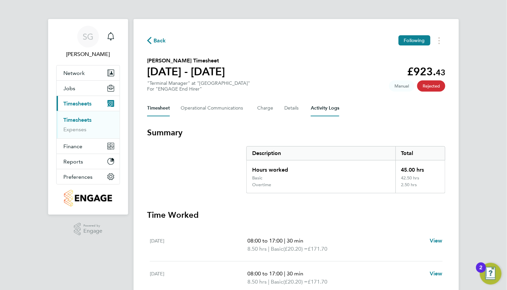
click at [318, 106] on Logs-tab "Activity Logs" at bounding box center [325, 108] width 28 height 16
click at [287, 108] on button "Details" at bounding box center [292, 108] width 16 height 16
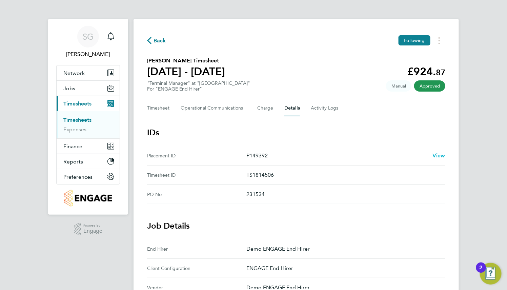
click at [436, 151] on link "View" at bounding box center [438, 155] width 13 height 8
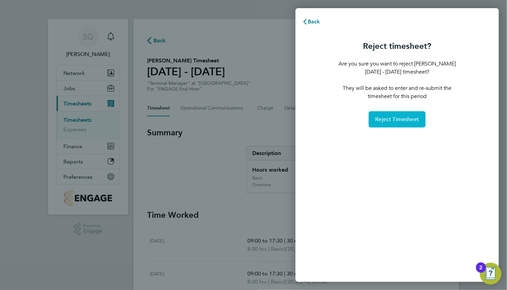
click at [402, 117] on span "Reject Timesheet" at bounding box center [397, 119] width 44 height 7
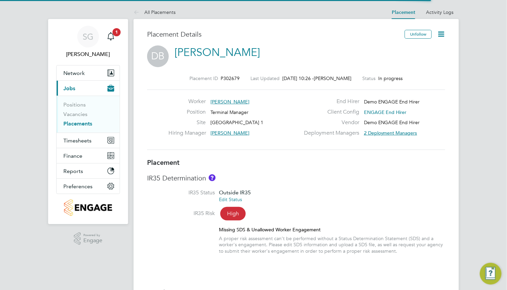
click at [443, 35] on icon at bounding box center [441, 34] width 8 height 8
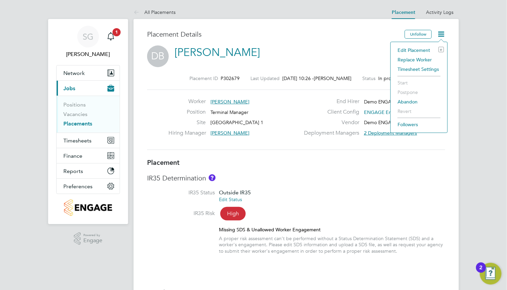
click at [407, 103] on li "Abandon" at bounding box center [419, 101] width 50 height 9
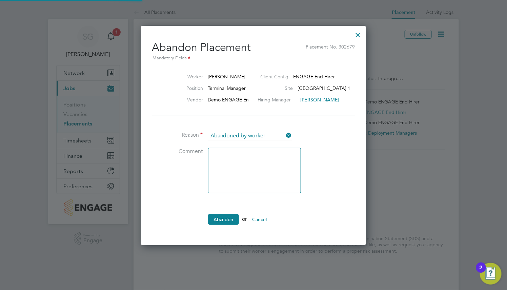
scroll to position [3, 3]
click at [228, 220] on button "Abandon" at bounding box center [223, 219] width 31 height 11
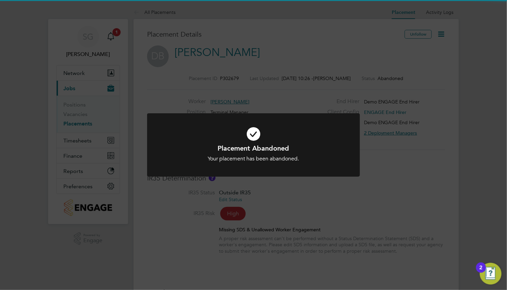
click at [292, 191] on div "Placement Abandoned Your placement has been abandoned. Cancel Okay" at bounding box center [253, 145] width 507 height 290
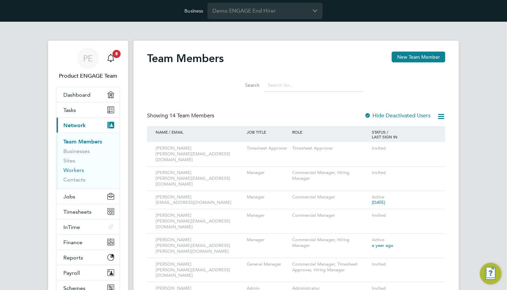
click at [72, 169] on link "Workers" at bounding box center [73, 170] width 21 height 6
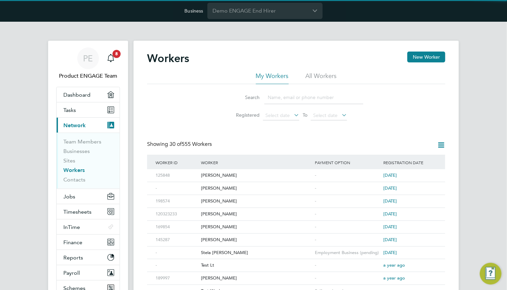
click at [288, 96] on input at bounding box center [313, 97] width 99 height 13
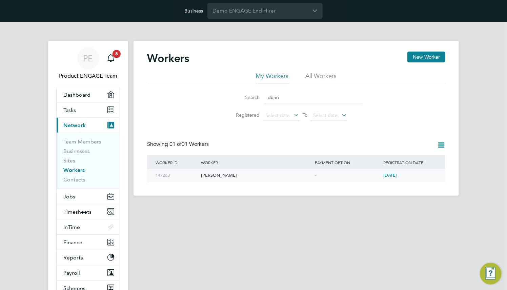
type input "denn"
click at [397, 177] on span "3 years ago" at bounding box center [390, 175] width 14 height 6
click at [395, 172] on span "3 years ago" at bounding box center [390, 175] width 14 height 6
click at [225, 5] on input "Demo ENGAGE End Hirer" at bounding box center [264, 11] width 115 height 16
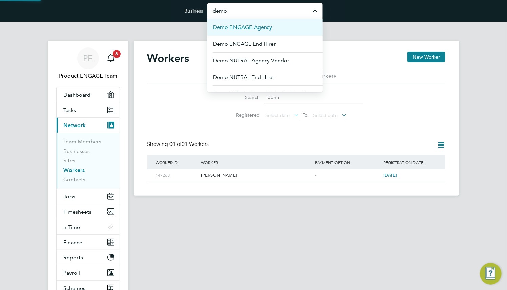
click at [235, 25] on span "Demo ENGAGE Agency" at bounding box center [243, 27] width 60 height 8
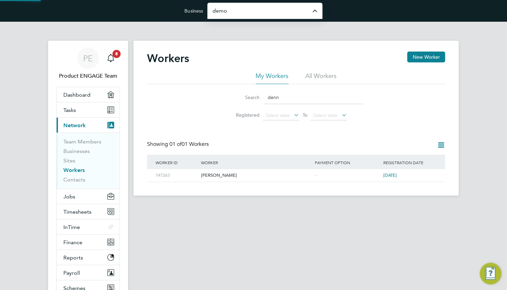
type input "Demo ENGAGE Agency"
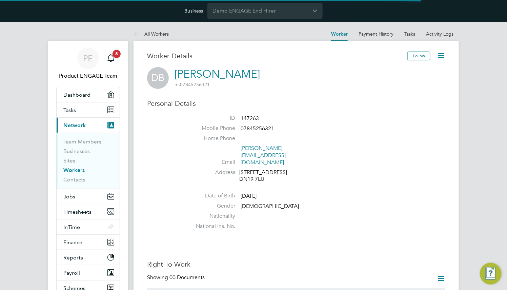
click at [437, 60] on icon at bounding box center [441, 55] width 8 height 8
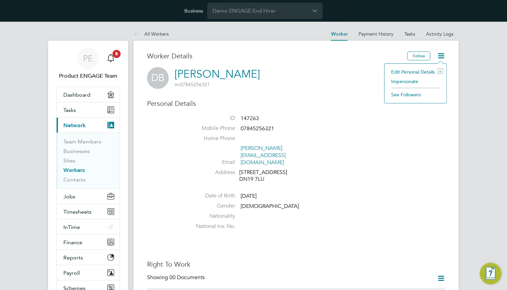
click at [410, 82] on li "Impersonate" at bounding box center [415, 81] width 55 height 9
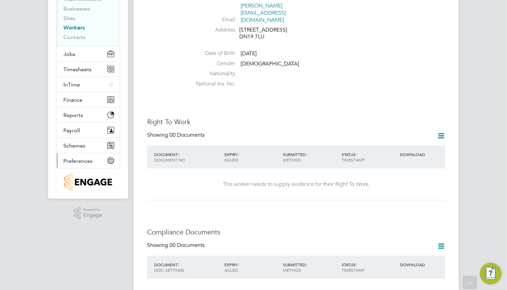
click at [85, 155] on button "Preferences" at bounding box center [88, 160] width 63 height 15
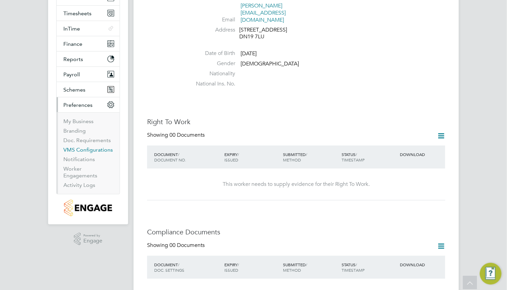
click at [88, 149] on link "VMS Configurations" at bounding box center [87, 149] width 49 height 6
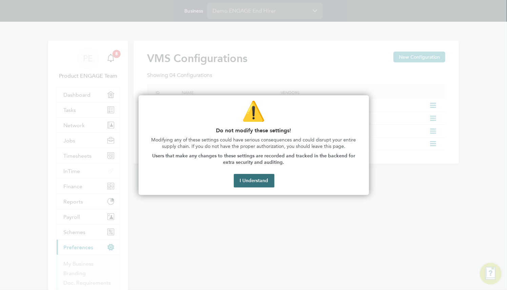
click at [270, 175] on button "I Understand" at bounding box center [254, 181] width 41 height 14
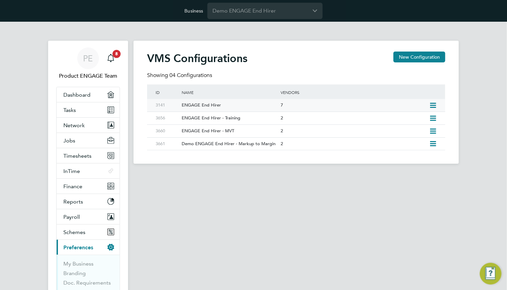
click at [433, 105] on icon at bounding box center [432, 105] width 8 height 5
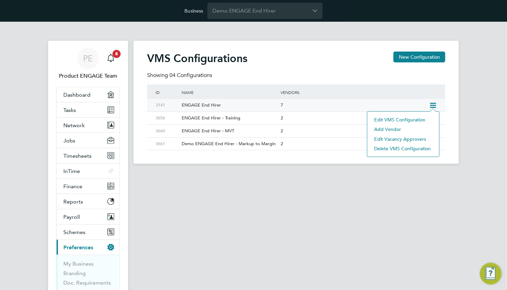
click at [384, 118] on li "Edit VMS Configuration" at bounding box center [403, 119] width 65 height 9
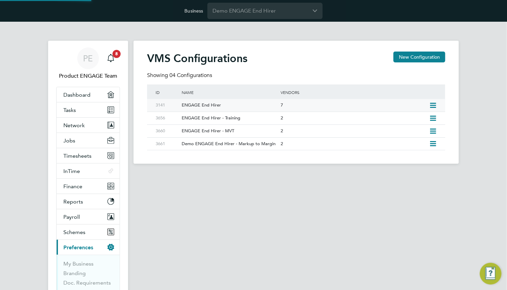
type input "ENGAGE End Hirer"
type input "Demo ENGAGE End Hirer"
type input "Any Text"
type input "Manually"
type input "No Limits"
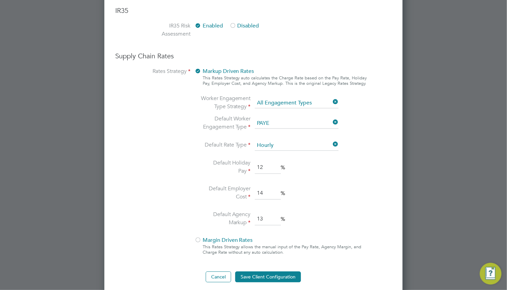
scroll to position [513, 0]
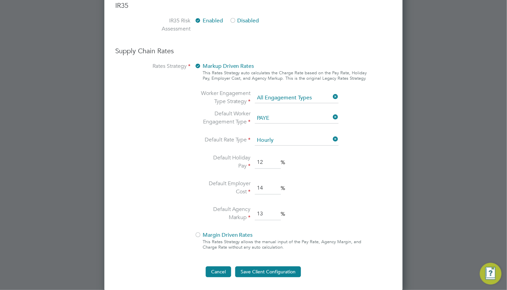
click at [225, 273] on button "Cancel" at bounding box center [218, 271] width 25 height 11
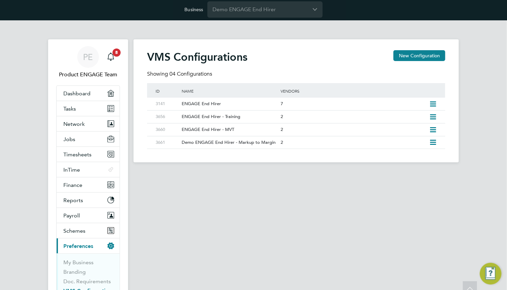
scroll to position [0, 0]
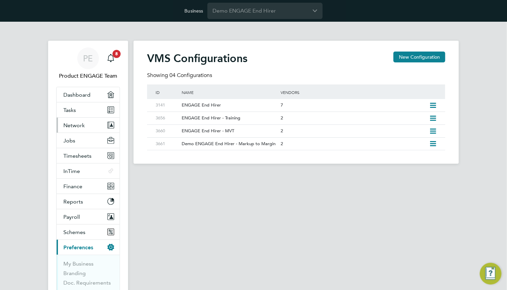
click at [80, 123] on span "Network" at bounding box center [73, 125] width 21 height 6
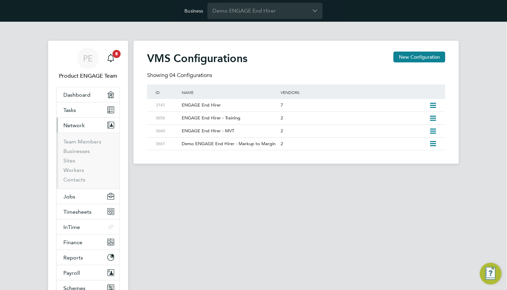
click at [76, 188] on ul "Team Members Businesses Sites Workers Contacts" at bounding box center [88, 160] width 63 height 56
drag, startPoint x: 76, startPoint y: 191, endPoint x: 72, endPoint y: 188, distance: 5.0
click at [75, 192] on button "Jobs" at bounding box center [88, 196] width 63 height 15
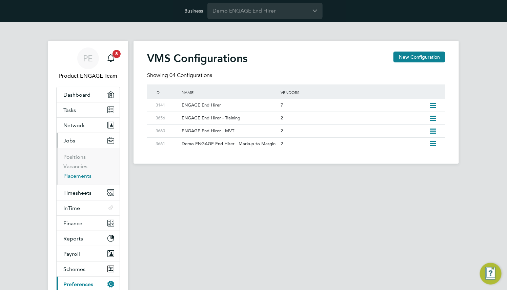
click at [77, 177] on link "Placements" at bounding box center [77, 175] width 28 height 6
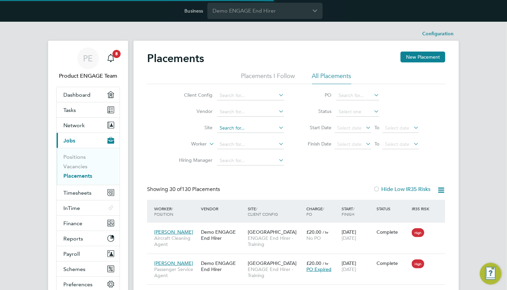
click at [248, 124] on input at bounding box center [250, 127] width 67 height 9
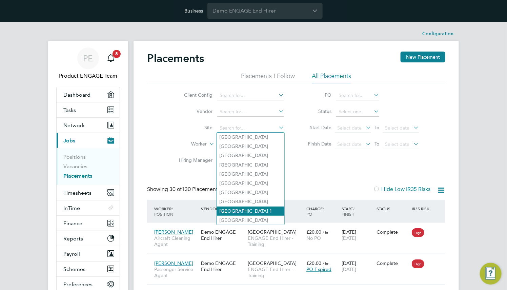
click at [266, 206] on li "[GEOGRAPHIC_DATA] 1" at bounding box center [250, 210] width 67 height 9
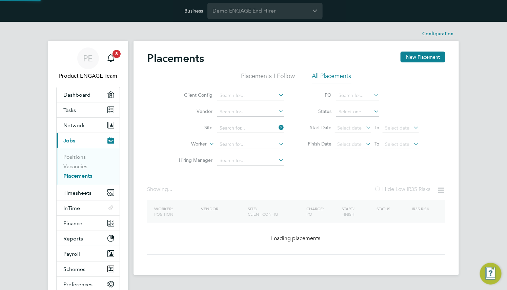
type input "[GEOGRAPHIC_DATA] 1"
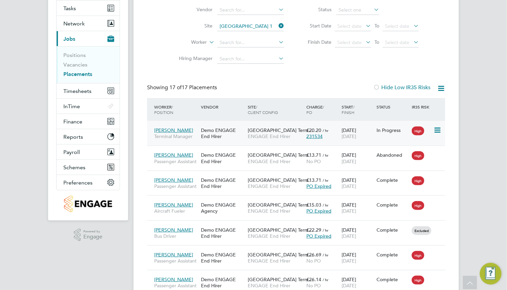
click at [298, 132] on div "Heathrow Airport Term… ENGAGE End Hirer" at bounding box center [275, 133] width 59 height 19
click at [206, 135] on div "Demo ENGAGE End Hirer" at bounding box center [222, 133] width 47 height 19
click at [80, 90] on span "Timesheets" at bounding box center [77, 91] width 28 height 6
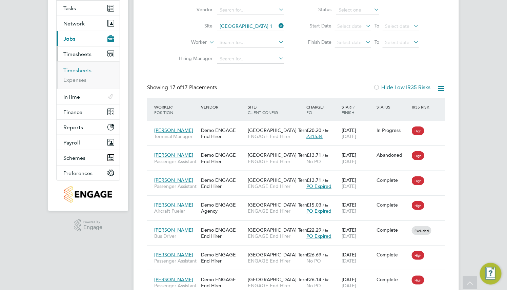
click at [77, 68] on link "Timesheets" at bounding box center [77, 70] width 28 height 6
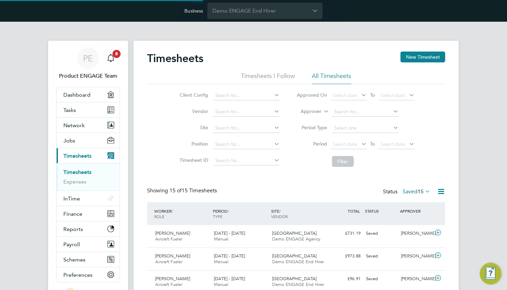
scroll to position [3, 3]
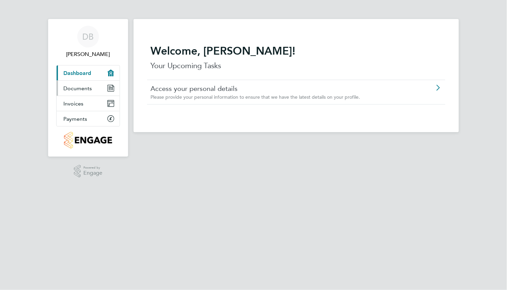
click at [81, 90] on span "Documents" at bounding box center [77, 88] width 28 height 6
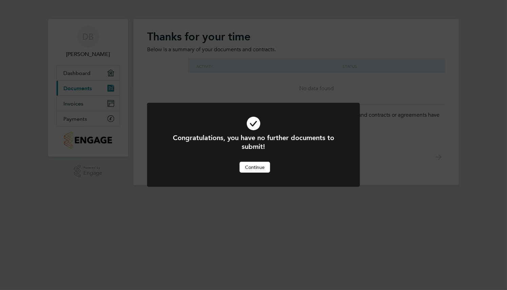
click at [256, 166] on button "Continue" at bounding box center [254, 167] width 30 height 11
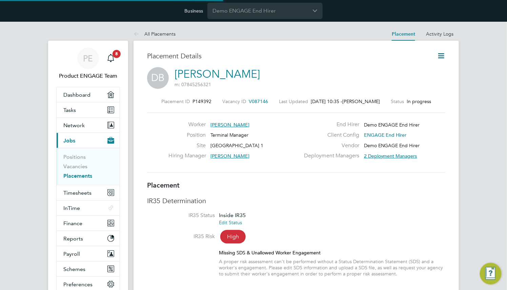
click at [439, 54] on icon at bounding box center [441, 55] width 8 height 8
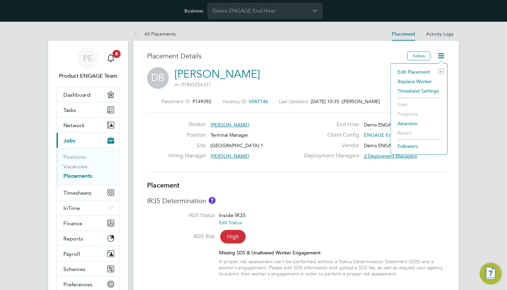
click at [415, 89] on li "Timesheet Settings" at bounding box center [419, 90] width 50 height 9
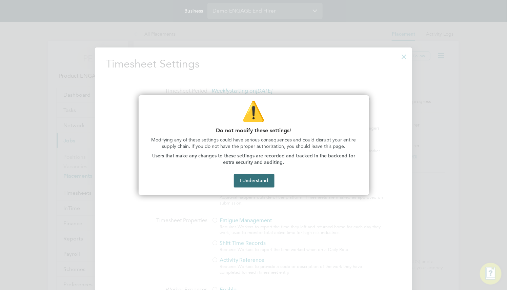
click at [258, 180] on button "I Understand" at bounding box center [254, 181] width 41 height 14
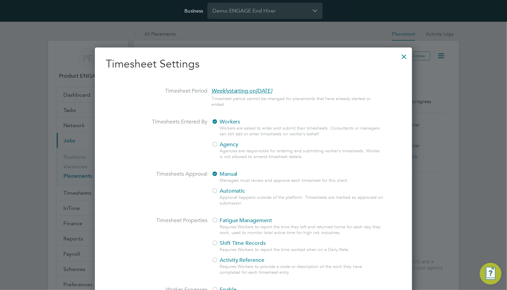
click at [234, 119] on span "Workers" at bounding box center [225, 121] width 29 height 7
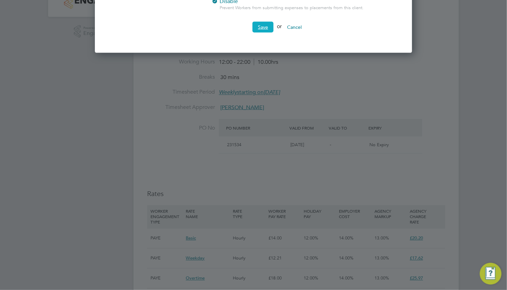
click at [267, 27] on button "Save" at bounding box center [262, 27] width 21 height 11
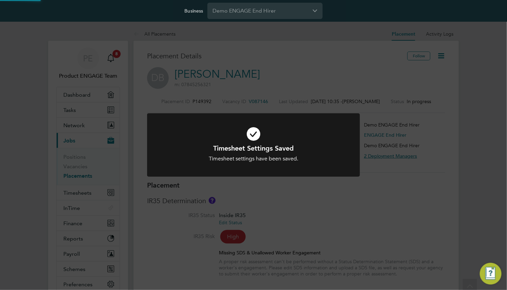
click at [286, 121] on icon at bounding box center [253, 134] width 176 height 26
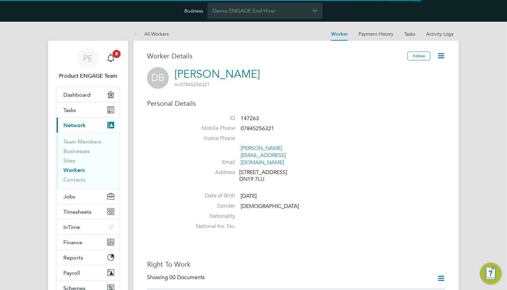
click at [438, 58] on icon at bounding box center [441, 55] width 8 height 8
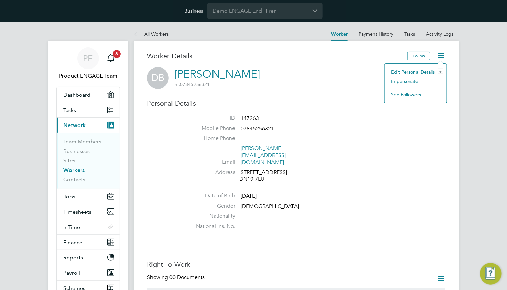
click at [407, 82] on li "Impersonate" at bounding box center [415, 81] width 55 height 9
click at [87, 112] on link "Tasks" at bounding box center [88, 109] width 63 height 15
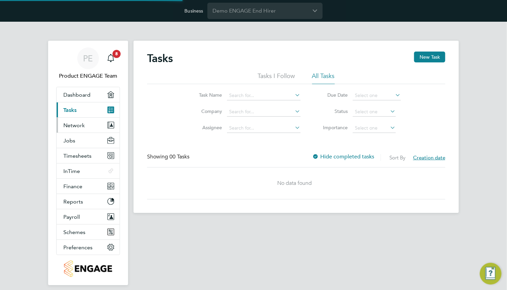
click at [86, 126] on button "Network" at bounding box center [88, 125] width 63 height 15
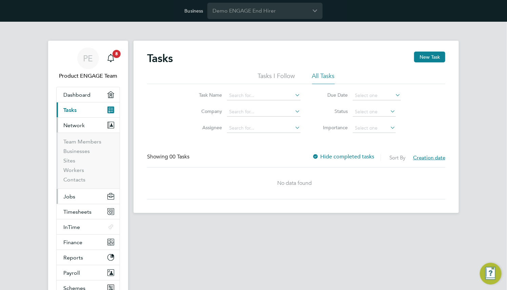
click at [79, 192] on button "Jobs" at bounding box center [88, 196] width 63 height 15
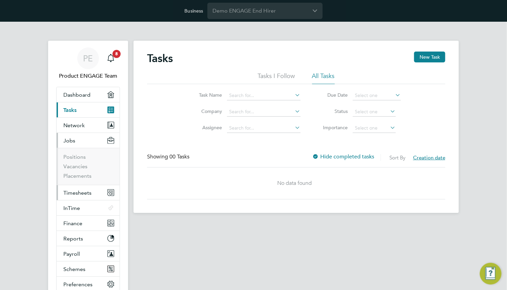
click at [82, 189] on button "Timesheets" at bounding box center [88, 192] width 63 height 15
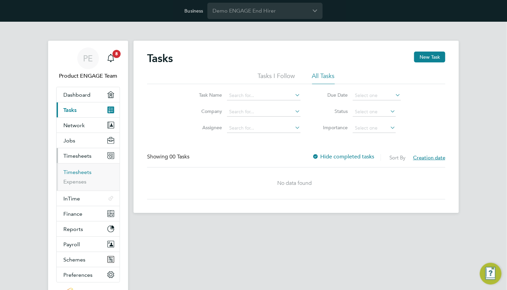
click at [84, 174] on link "Timesheets" at bounding box center [77, 172] width 28 height 6
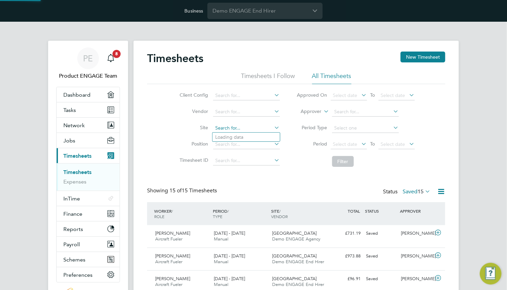
click at [244, 123] on input at bounding box center [246, 127] width 67 height 9
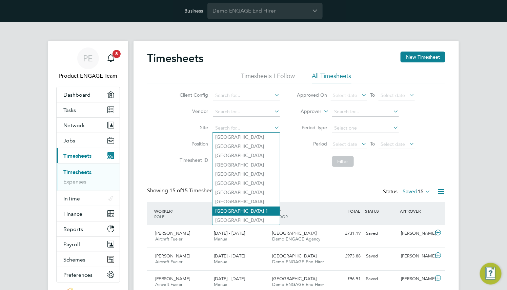
click at [257, 211] on li "[GEOGRAPHIC_DATA] 1" at bounding box center [245, 210] width 67 height 9
type input "[GEOGRAPHIC_DATA] 1"
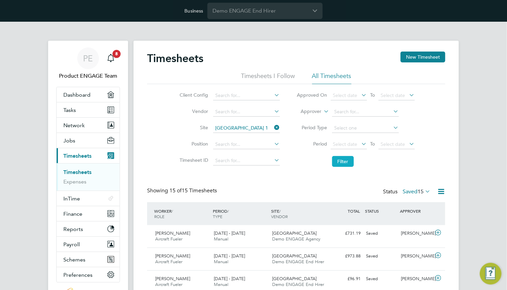
click at [332, 157] on button "Filter" at bounding box center [343, 161] width 22 height 11
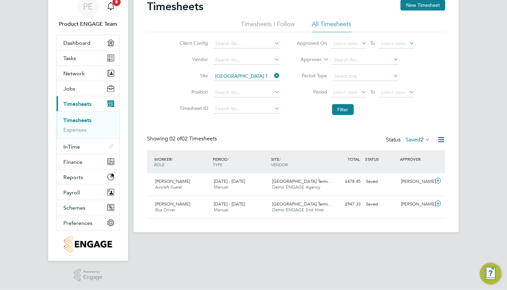
click at [405, 139] on label "Saved 2" at bounding box center [417, 139] width 25 height 7
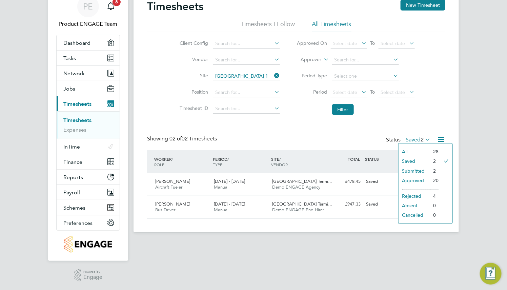
click at [410, 169] on li "Submitted" at bounding box center [413, 170] width 31 height 9
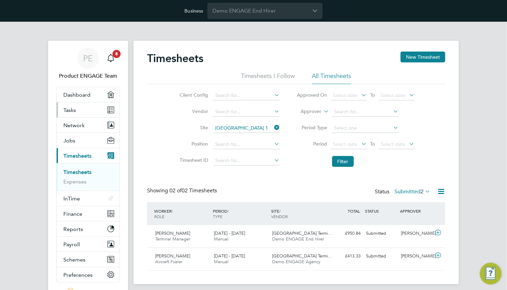
click at [82, 113] on link "Tasks" at bounding box center [88, 109] width 63 height 15
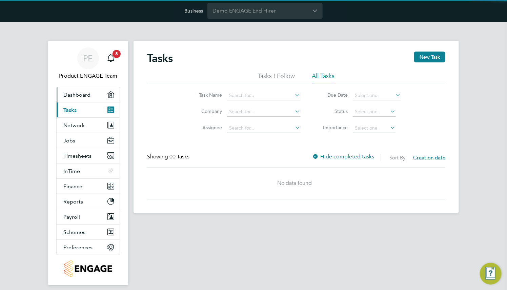
click at [82, 91] on span "Dashboard" at bounding box center [76, 94] width 27 height 6
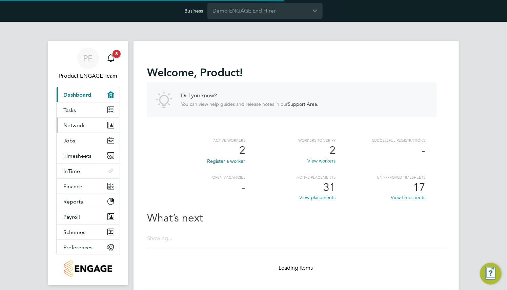
click at [83, 125] on span "Network" at bounding box center [73, 125] width 21 height 6
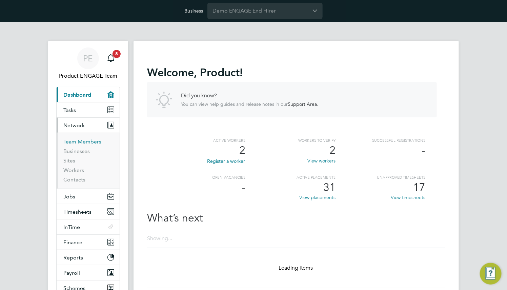
click at [83, 141] on link "Team Members" at bounding box center [82, 141] width 38 height 6
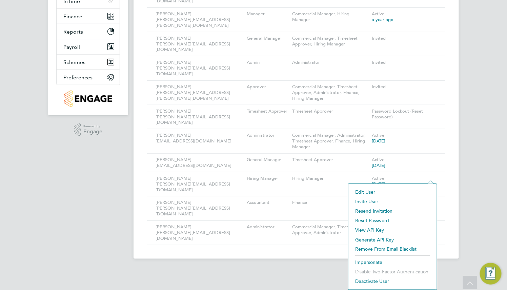
click at [374, 262] on li "Impersonate" at bounding box center [393, 261] width 82 height 9
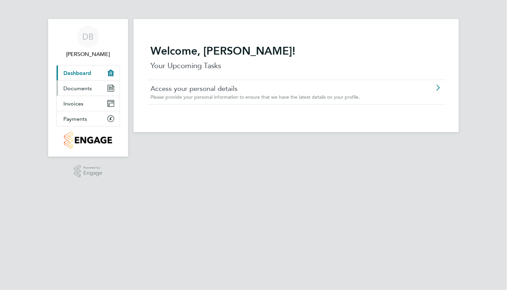
click at [85, 89] on span "Documents" at bounding box center [77, 88] width 28 height 6
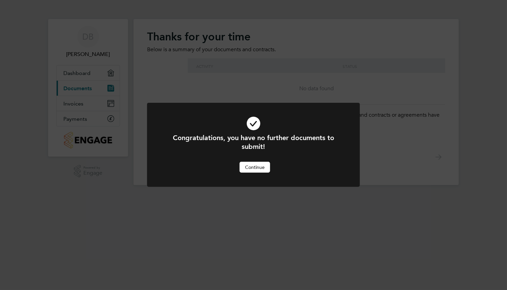
click at [257, 165] on button "Continue" at bounding box center [254, 167] width 30 height 11
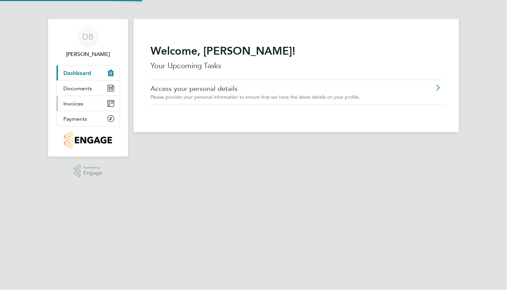
click at [91, 106] on link "Invoices" at bounding box center [88, 103] width 63 height 15
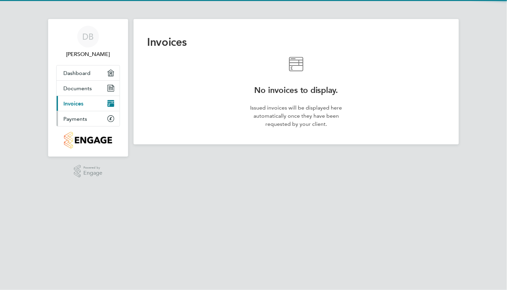
click at [90, 122] on link "Payments" at bounding box center [88, 118] width 63 height 15
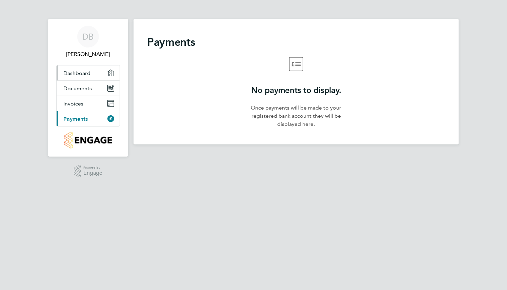
click at [90, 79] on link "Dashboard" at bounding box center [88, 72] width 63 height 15
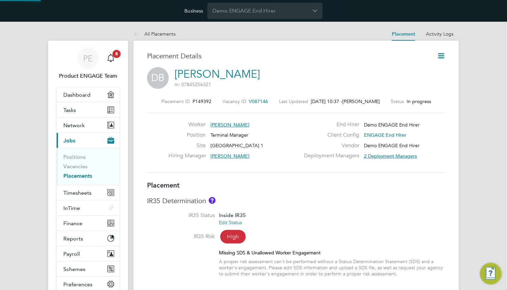
click at [440, 57] on icon at bounding box center [441, 55] width 8 height 8
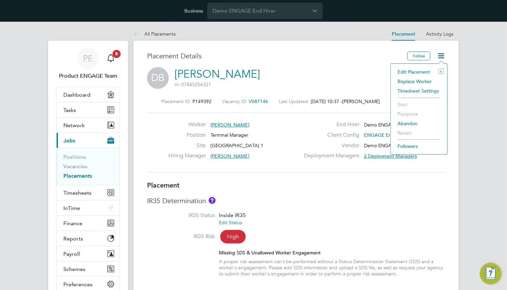
click at [413, 90] on li "Timesheet Settings" at bounding box center [419, 90] width 50 height 9
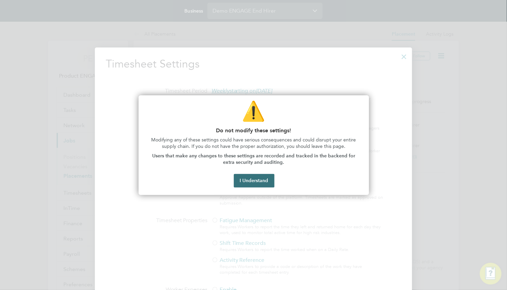
click at [234, 181] on button "I Understand" at bounding box center [254, 181] width 41 height 14
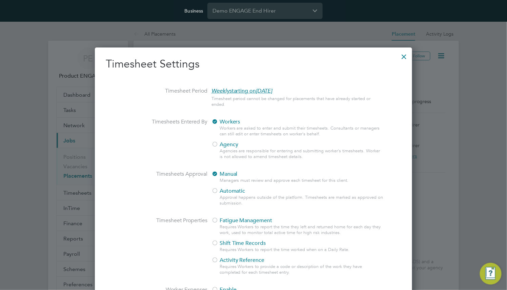
click at [404, 63] on div "Timesheet Settings Timesheet Period Weekly starting on Monday, 05 Feb 2018 Time…" at bounding box center [253, 202] width 317 height 310
click at [404, 55] on div at bounding box center [404, 55] width 12 height 12
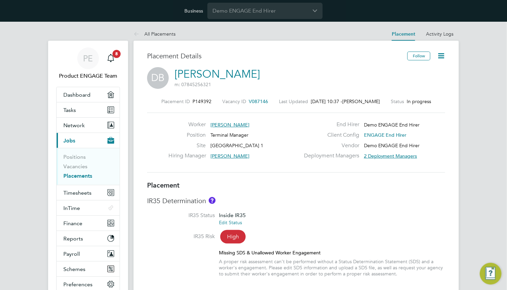
click at [445, 56] on icon at bounding box center [441, 55] width 8 height 8
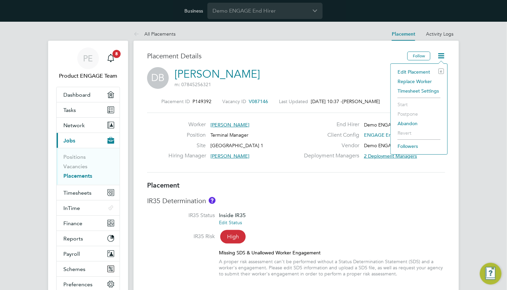
scroll to position [0, 51]
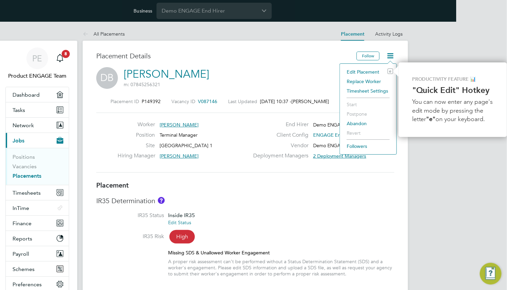
click at [315, 86] on div "DB Dennis Bray m: 07845256321" at bounding box center [245, 78] width 298 height 23
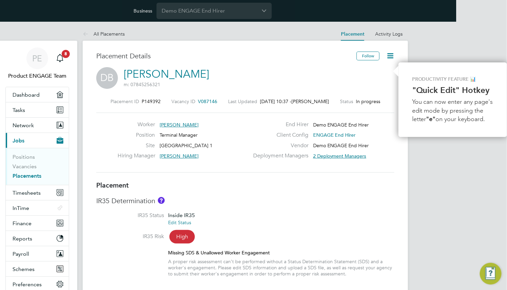
scroll to position [0, 0]
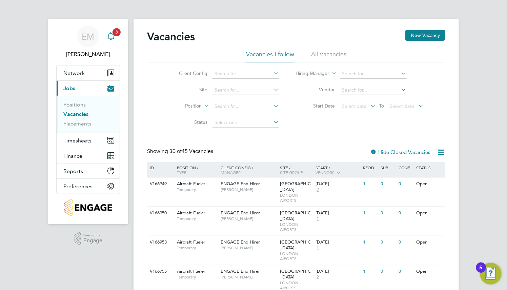
click at [113, 35] on icon "Main navigation" at bounding box center [110, 35] width 6 height 7
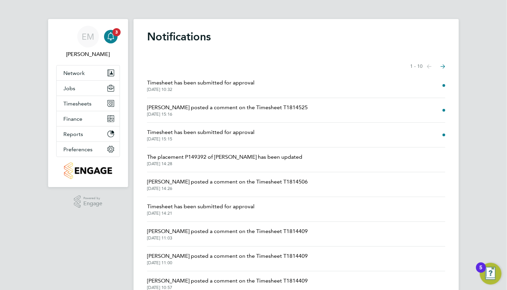
click at [202, 85] on span "Timesheet has been submitted for approval" at bounding box center [200, 83] width 107 height 8
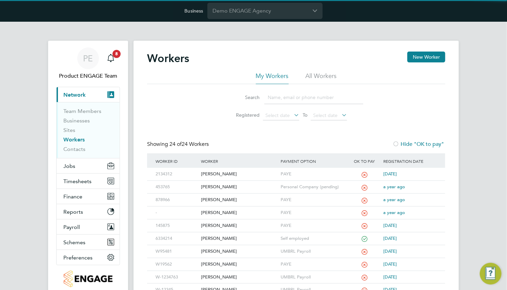
click at [283, 99] on input at bounding box center [313, 97] width 99 height 13
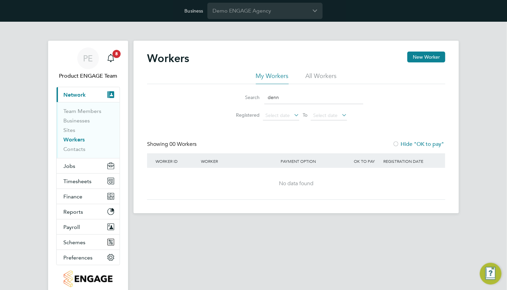
click at [319, 73] on li "All Workers" at bounding box center [320, 78] width 31 height 12
click at [296, 101] on input "denn" at bounding box center [313, 97] width 99 height 13
type input "d"
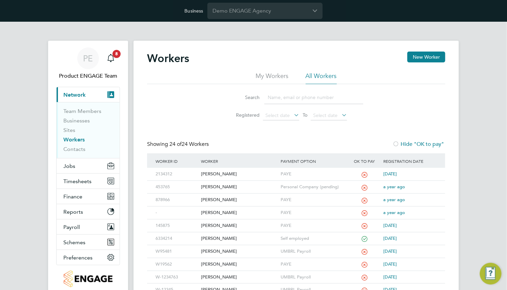
click at [319, 76] on li "All Workers" at bounding box center [320, 78] width 31 height 12
click at [278, 77] on li "My Workers" at bounding box center [272, 78] width 33 height 12
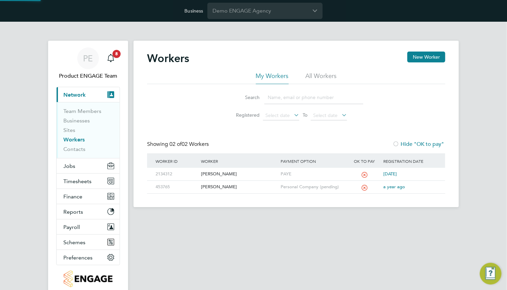
click at [324, 78] on li "All Workers" at bounding box center [320, 78] width 31 height 12
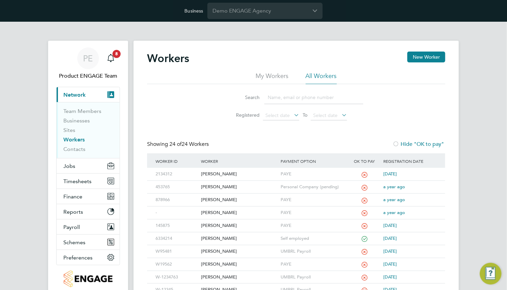
click at [295, 96] on input at bounding box center [313, 97] width 99 height 13
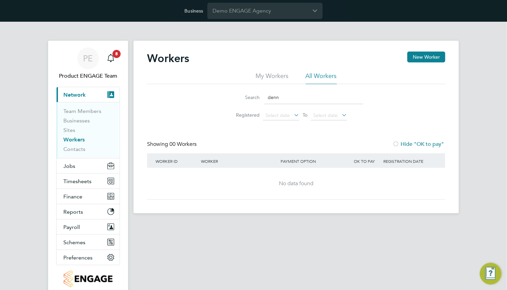
type input "denn"
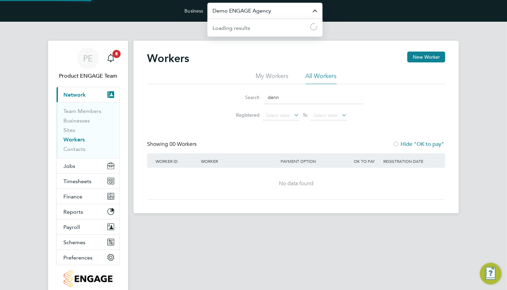
click at [278, 10] on input "Demo ENGAGE Agency" at bounding box center [264, 11] width 115 height 16
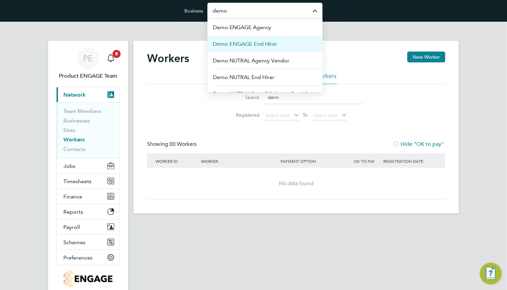
click at [282, 38] on li "Demo ENGAGE End Hirer" at bounding box center [264, 44] width 115 height 17
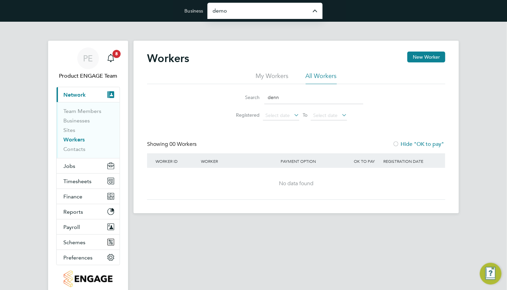
type input "Demo ENGAGE End Hirer"
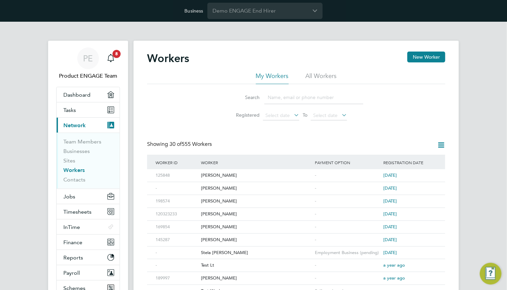
click at [303, 94] on input at bounding box center [313, 97] width 99 height 13
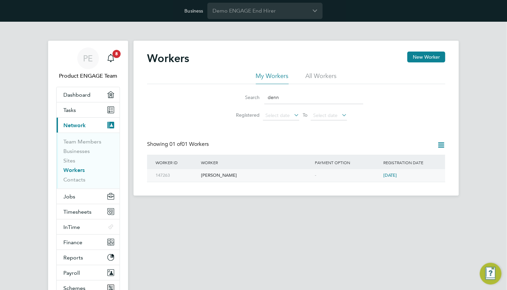
type input "denn"
click at [218, 174] on div "[PERSON_NAME]" at bounding box center [256, 175] width 114 height 13
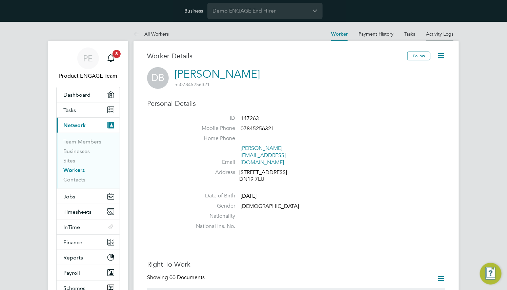
click at [432, 28] on li "Activity Logs" at bounding box center [439, 34] width 27 height 14
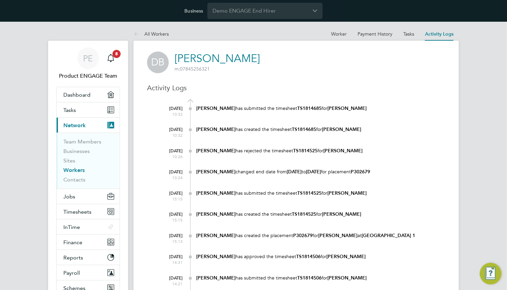
drag, startPoint x: 350, startPoint y: 35, endPoint x: 345, endPoint y: 35, distance: 4.7
click at [349, 35] on at-navigation-tab "Worker" at bounding box center [338, 33] width 26 height 6
click at [342, 35] on link "Worker" at bounding box center [339, 34] width 16 height 6
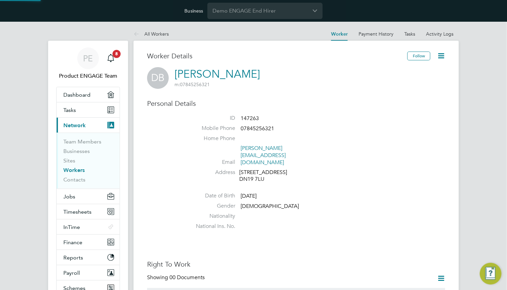
click at [439, 58] on icon at bounding box center [441, 55] width 8 height 8
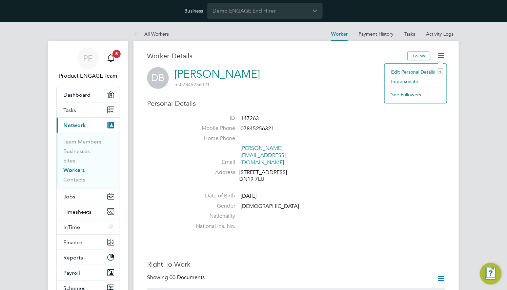
click at [410, 81] on li "Impersonate" at bounding box center [415, 81] width 55 height 9
click at [87, 111] on link "Tasks" at bounding box center [88, 109] width 63 height 15
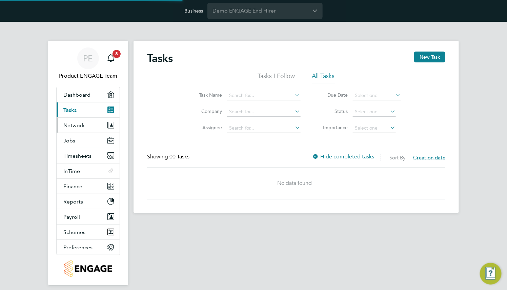
click at [83, 123] on span "Network" at bounding box center [73, 125] width 21 height 6
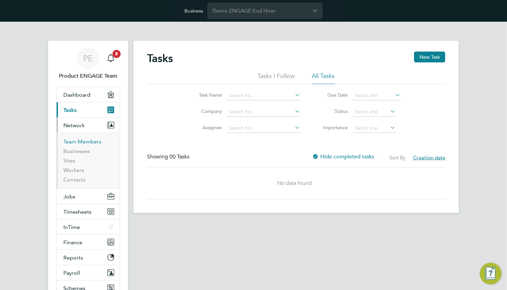
click at [83, 141] on link "Team Members" at bounding box center [82, 141] width 38 height 6
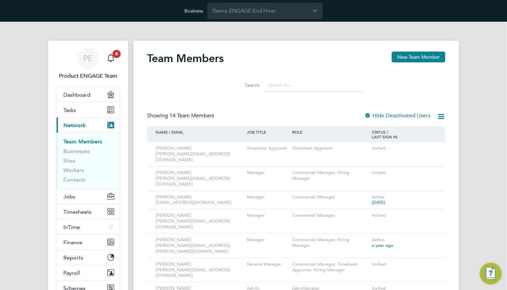
click at [300, 85] on input at bounding box center [313, 85] width 99 height 13
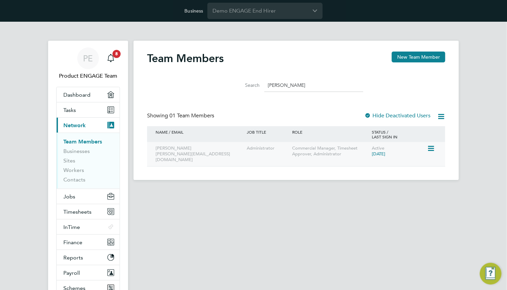
type input "eller"
click at [430, 147] on icon at bounding box center [430, 148] width 7 height 8
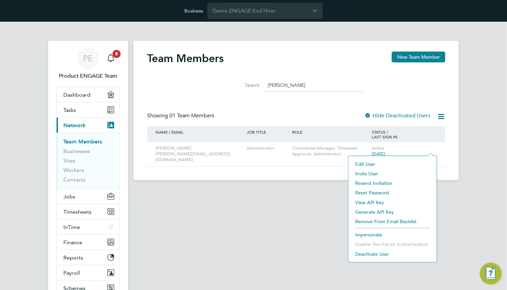
click at [372, 233] on li "Impersonate" at bounding box center [393, 234] width 82 height 9
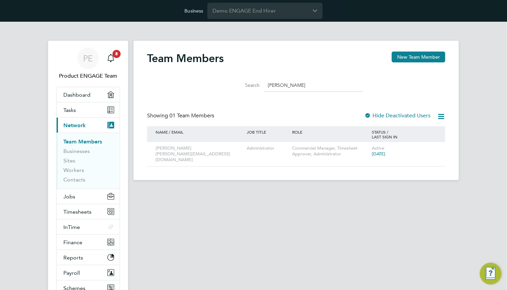
click at [89, 141] on link "Team Members" at bounding box center [82, 141] width 39 height 6
drag, startPoint x: 299, startPoint y: 84, endPoint x: 215, endPoint y: 83, distance: 84.3
click at [214, 85] on div "Search eller" at bounding box center [296, 83] width 298 height 23
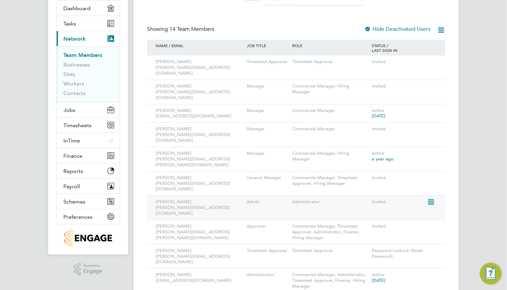
scroll to position [102, 0]
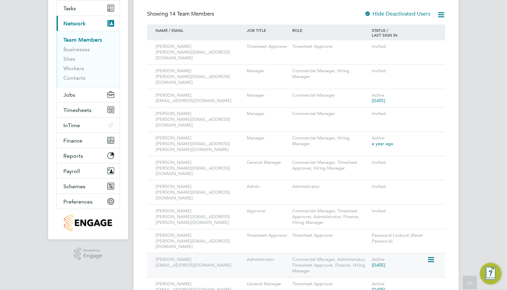
click at [430, 255] on icon at bounding box center [430, 259] width 7 height 8
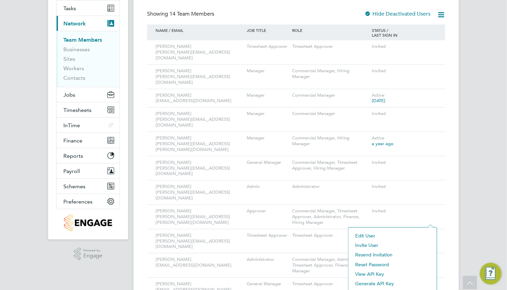
scroll to position [148, 0]
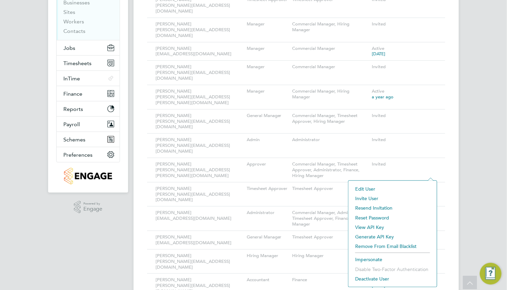
click at [376, 257] on li "Impersonate" at bounding box center [393, 258] width 82 height 9
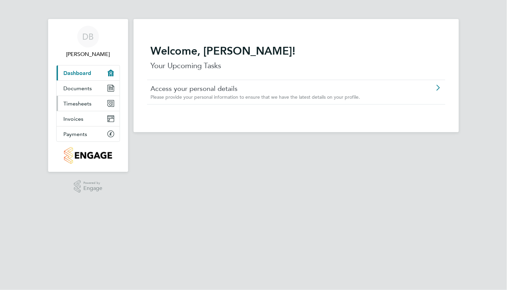
click at [80, 99] on link "Timesheets" at bounding box center [88, 103] width 63 height 15
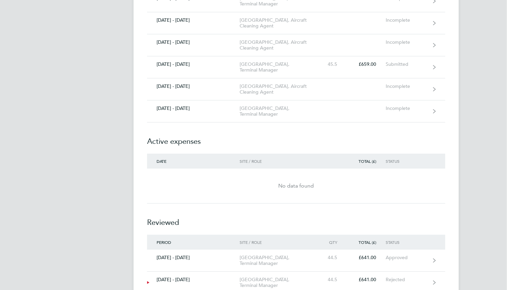
scroll to position [3578, 0]
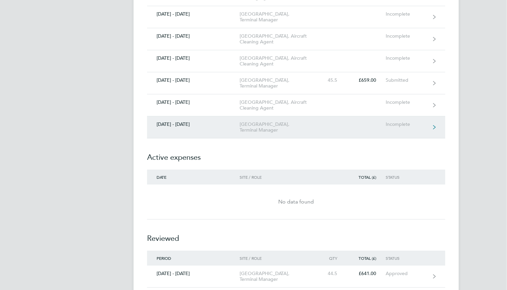
click at [419, 121] on div "Incomplete" at bounding box center [406, 124] width 42 height 6
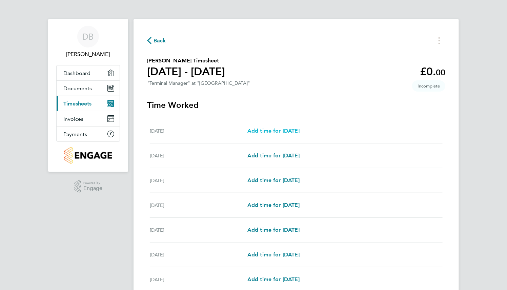
click at [292, 132] on span "Add time for [DATE]" at bounding box center [273, 130] width 52 height 6
select select "30"
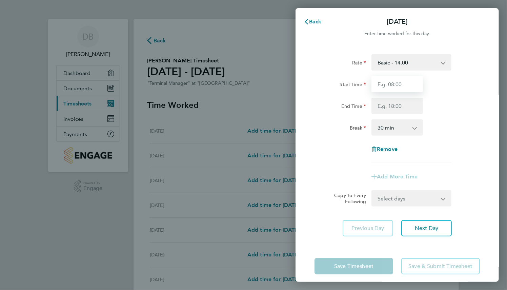
click at [389, 84] on input "Start Time" at bounding box center [396, 84] width 51 height 16
type input "9"
type input "08:00"
click at [387, 109] on input "End Time" at bounding box center [396, 106] width 51 height 16
click at [439, 124] on div "Break 0 min 15 min 30 min 45 min 60 min 75 min 90 min" at bounding box center [397, 127] width 171 height 16
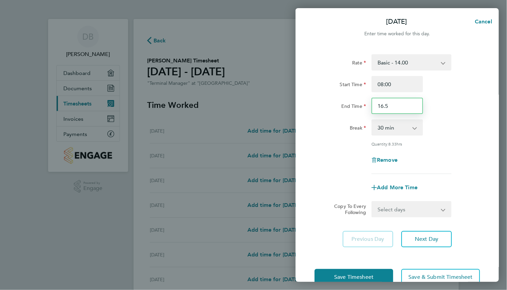
click at [411, 104] on input "16.5" at bounding box center [396, 106] width 51 height 16
type input "16:30"
click at [436, 146] on div "Rate Basic - 14.00 Weekday - 12.21 Sick Overtime - 18.00 Bank Holiday - 19.00 S…" at bounding box center [396, 114] width 165 height 120
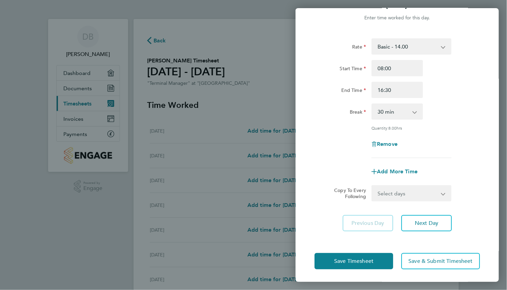
click at [435, 188] on select "Select days Day Weekday (Mon-Fri) Weekend (Sat-Sun) [DATE] [DATE] [DATE] [DATE]…" at bounding box center [407, 193] width 71 height 15
select select "WEEKDAY"
click at [372, 186] on select "Select days Day Weekday (Mon-Fri) Weekend (Sat-Sun) [DATE] [DATE] [DATE] [DATE]…" at bounding box center [407, 193] width 71 height 15
select select "[DATE]"
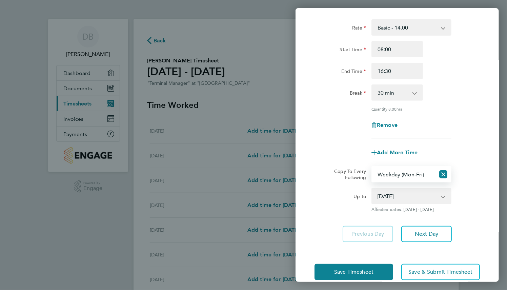
scroll to position [46, 0]
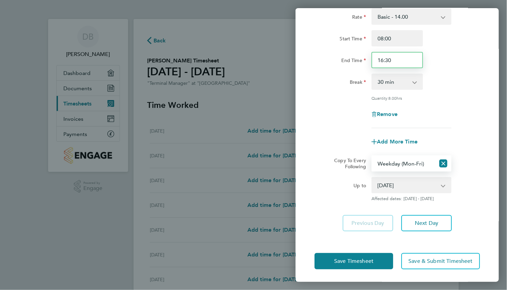
click at [410, 62] on input "16:30" at bounding box center [396, 60] width 51 height 16
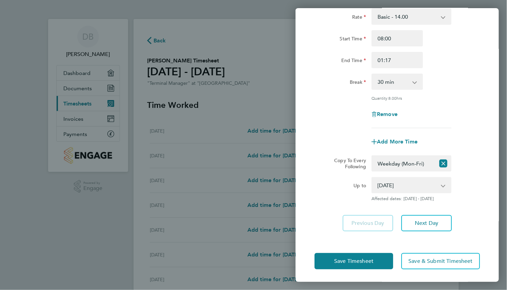
click at [435, 101] on div "Rate Basic - 14.00 Weekday - 12.21 Sick Overtime - 18.00 Bank Holiday - 19.00 S…" at bounding box center [396, 68] width 165 height 120
click at [414, 61] on input "01:17" at bounding box center [396, 60] width 51 height 16
type input "17:00"
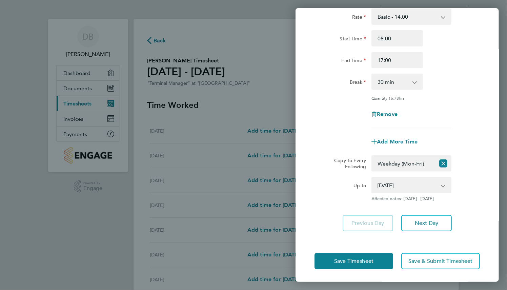
click at [459, 77] on div "Break 0 min 15 min 30 min 45 min 60 min 75 min 90 min" at bounding box center [397, 81] width 171 height 16
click at [429, 257] on span "Save & Submit Timesheet" at bounding box center [440, 260] width 64 height 7
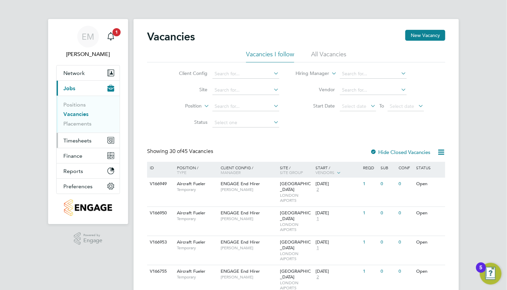
click at [84, 137] on span "Timesheets" at bounding box center [77, 140] width 28 height 6
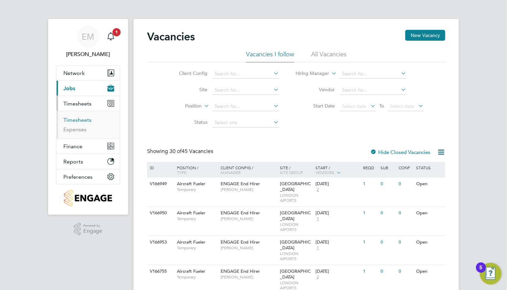
click at [85, 121] on link "Timesheets" at bounding box center [77, 120] width 28 height 6
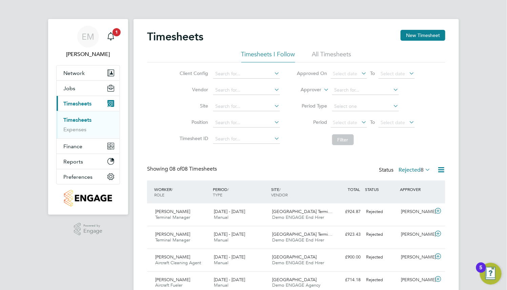
click at [404, 174] on div "Status Rejected 8" at bounding box center [405, 169] width 53 height 9
click at [406, 169] on label "Rejected 8" at bounding box center [414, 169] width 32 height 7
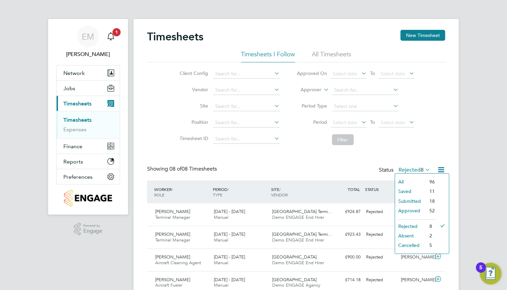
click at [407, 191] on li "Saved" at bounding box center [410, 190] width 31 height 9
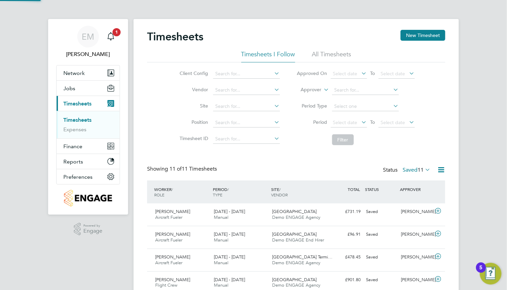
click at [420, 162] on div "Timesheets New Timesheet Timesheets I Follow All Timesheets Client Config Vendo…" at bounding box center [296, 241] width 298 height 422
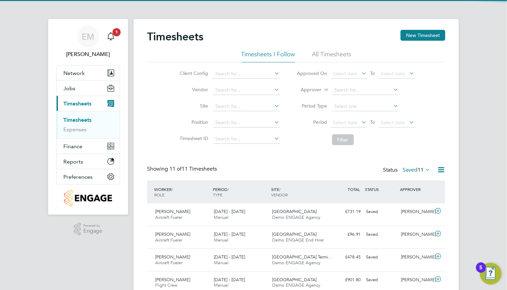
drag, startPoint x: 419, startPoint y: 168, endPoint x: 417, endPoint y: 173, distance: 5.0
click at [418, 169] on span "11" at bounding box center [420, 169] width 6 height 7
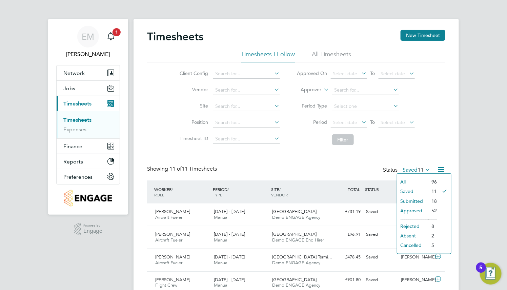
click at [416, 198] on li "Submitted" at bounding box center [412, 200] width 31 height 9
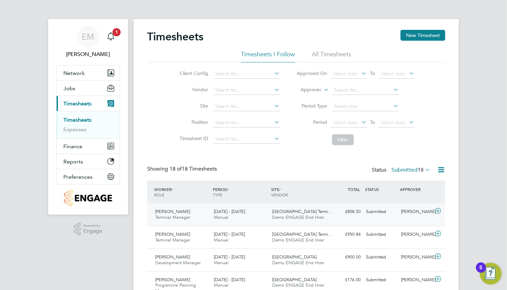
click at [372, 210] on div "Submitted" at bounding box center [380, 211] width 35 height 11
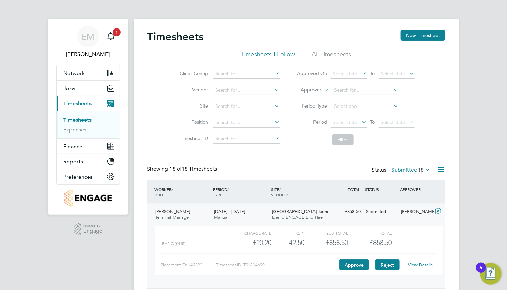
click at [385, 266] on button "Reject" at bounding box center [387, 264] width 24 height 11
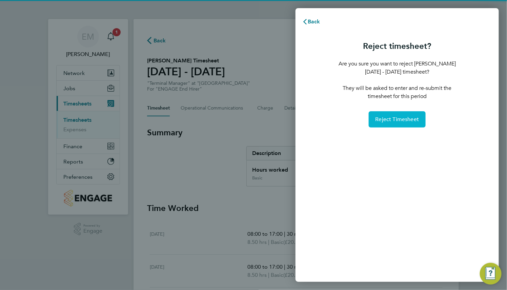
click at [399, 117] on span "Reject Timesheet" at bounding box center [397, 119] width 44 height 7
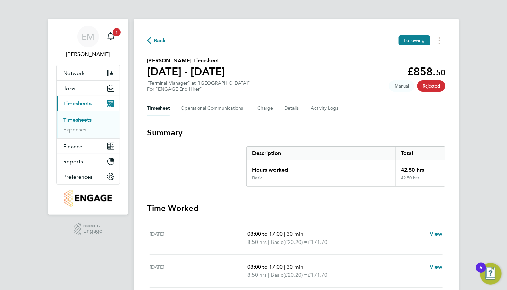
click at [148, 40] on icon "button" at bounding box center [149, 40] width 4 height 7
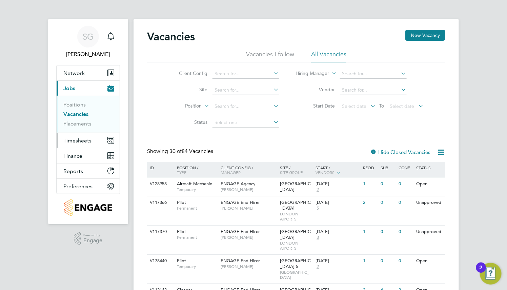
click at [83, 142] on span "Timesheets" at bounding box center [77, 140] width 28 height 6
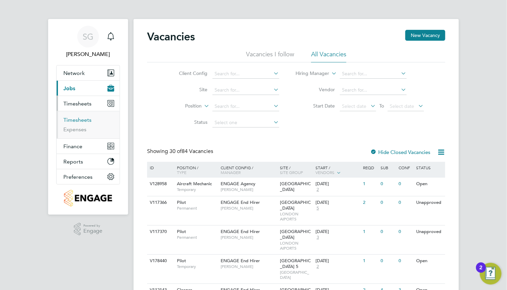
click at [85, 121] on link "Timesheets" at bounding box center [77, 120] width 28 height 6
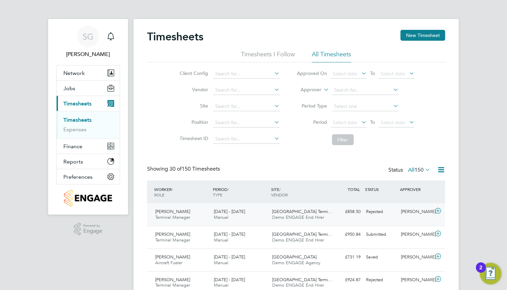
click at [299, 209] on span "[GEOGRAPHIC_DATA] Termi…" at bounding box center [302, 211] width 60 height 6
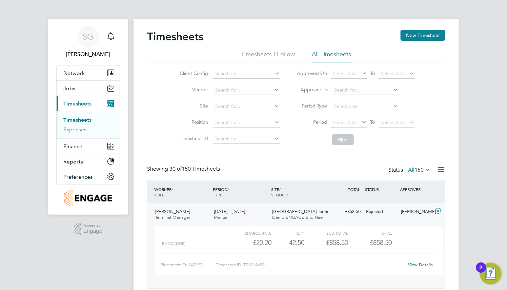
click at [424, 262] on link "View Details" at bounding box center [420, 264] width 25 height 6
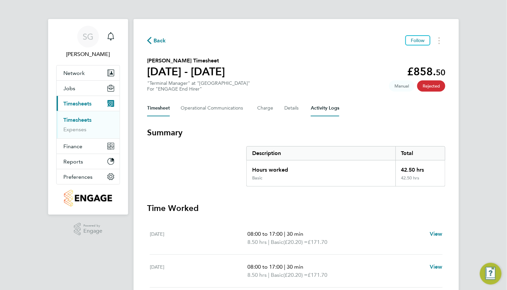
click at [324, 109] on Logs-tab "Activity Logs" at bounding box center [325, 108] width 28 height 16
